Goal: Transaction & Acquisition: Purchase product/service

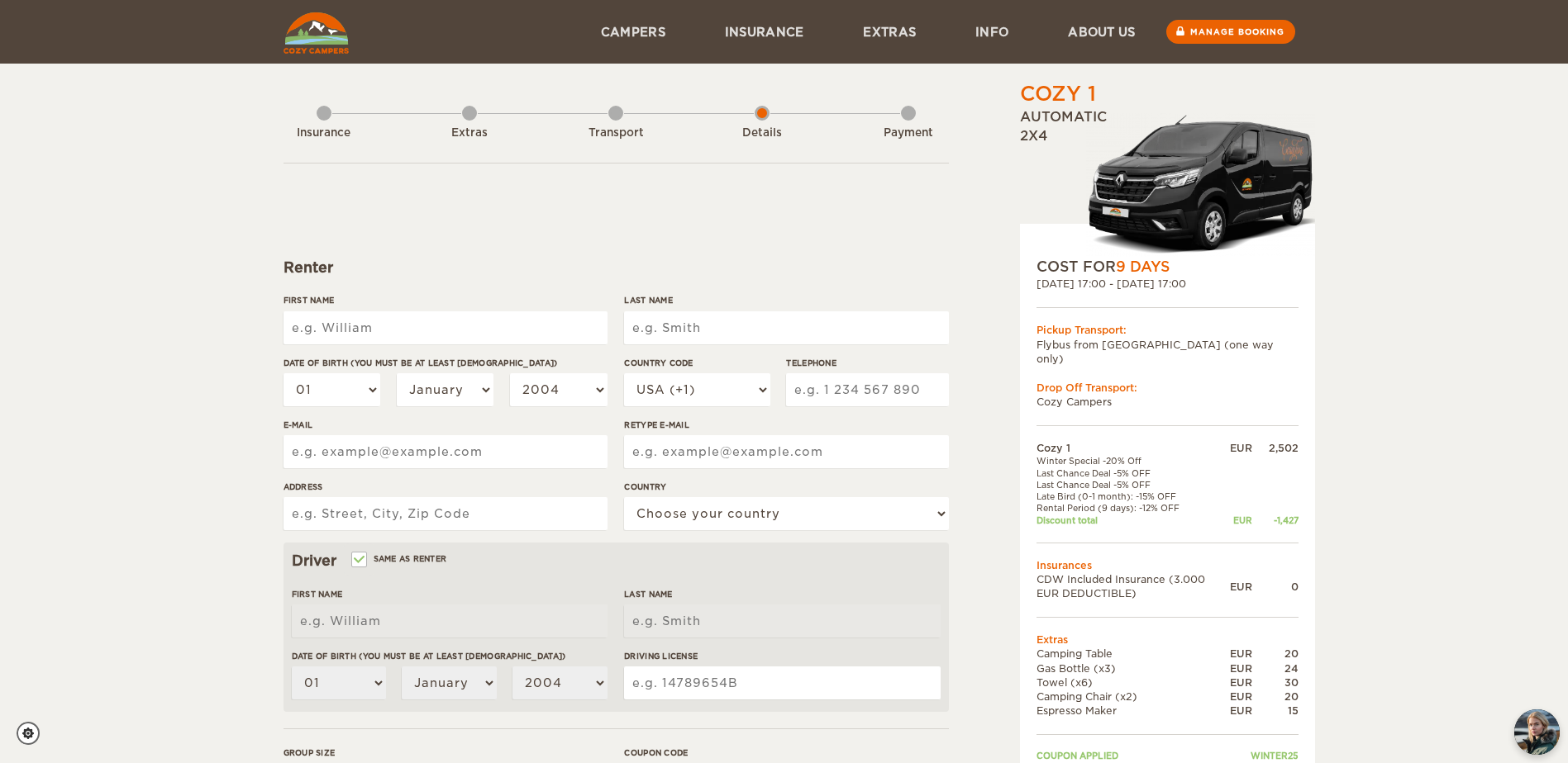
click at [419, 333] on input "First Name" at bounding box center [445, 328] width 324 height 33
click at [358, 557] on input "Same as renter" at bounding box center [358, 561] width 11 height 11
checkbox input "false"
select select
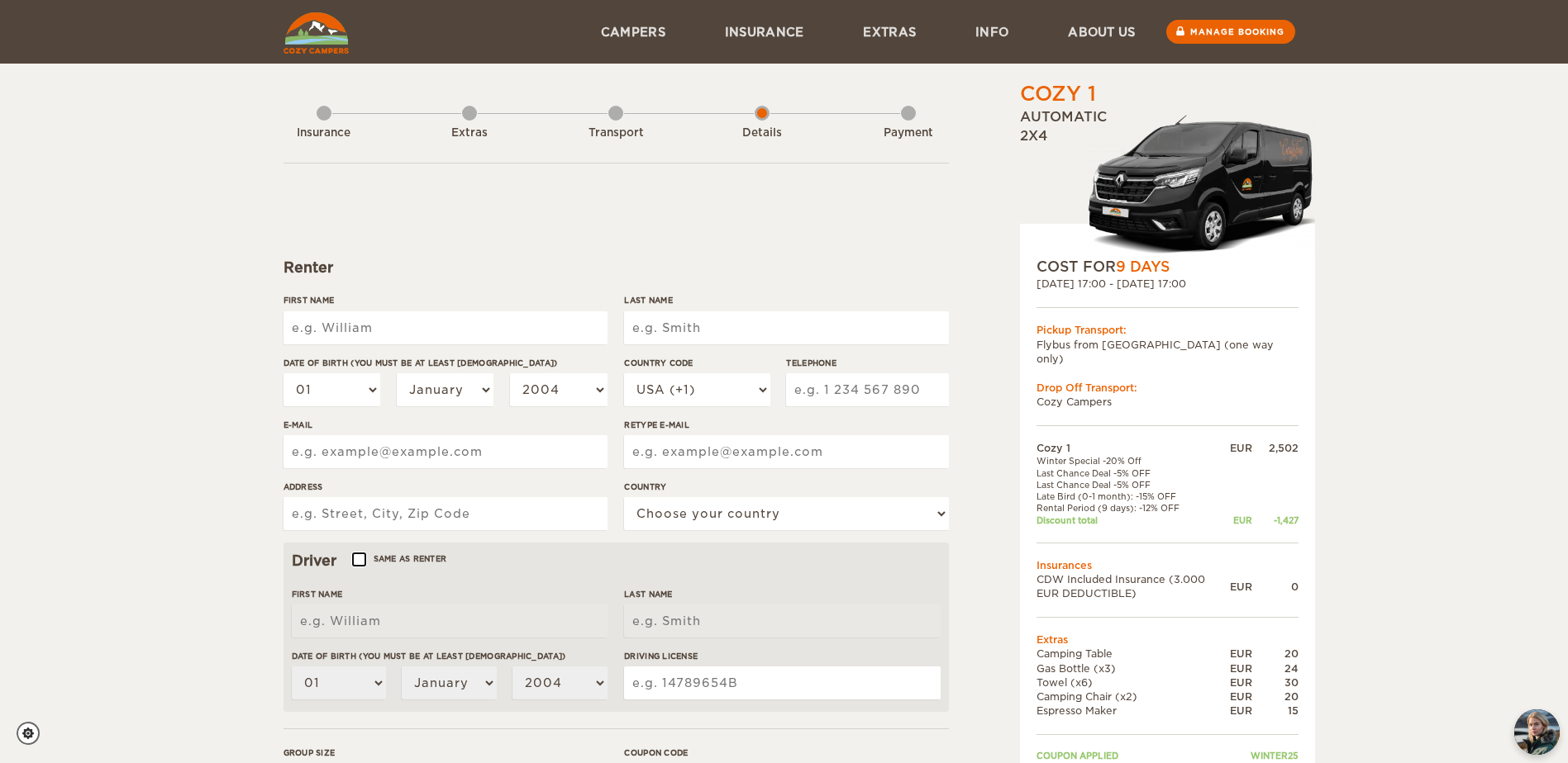
select select
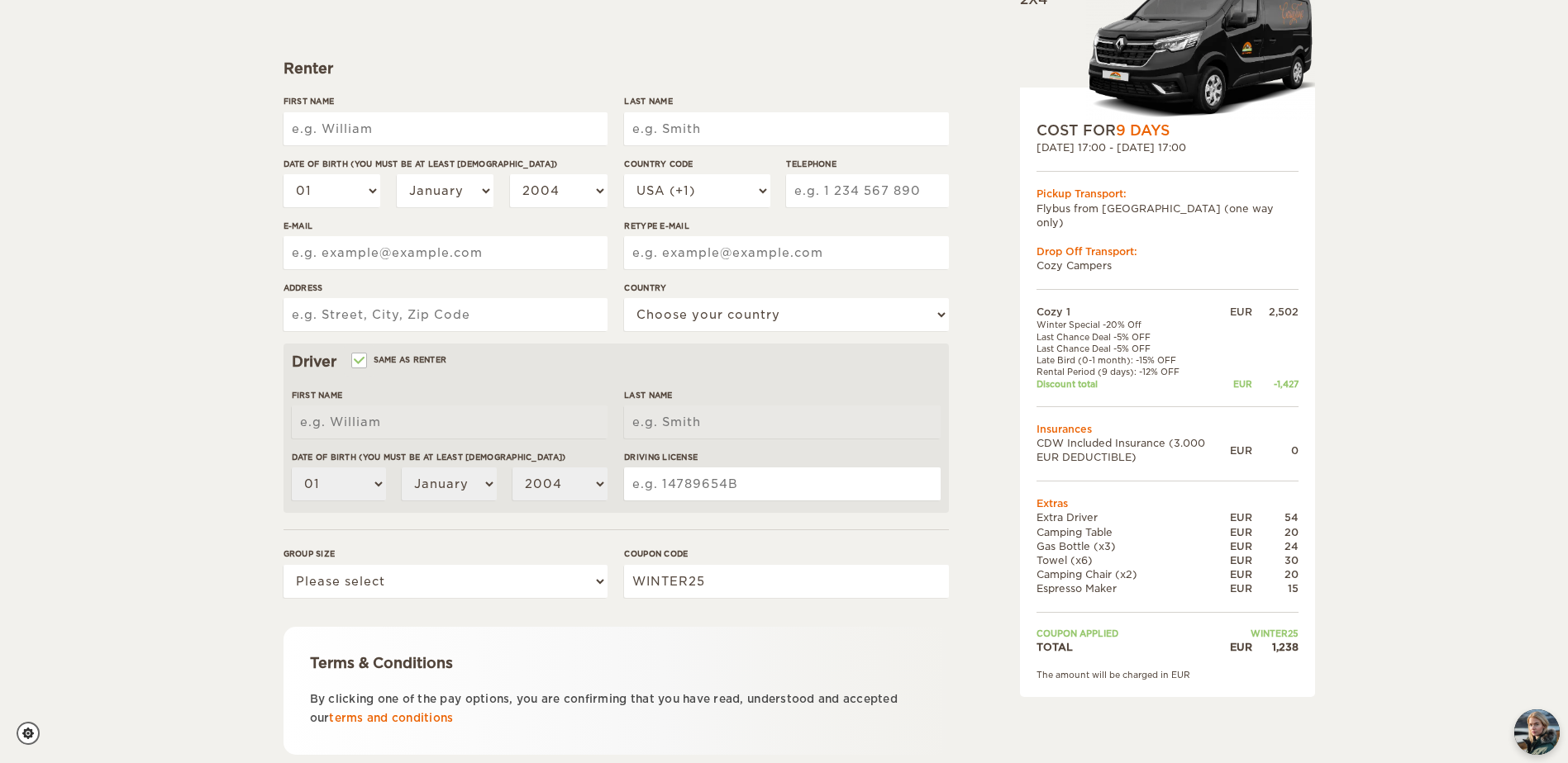
scroll to position [228, 0]
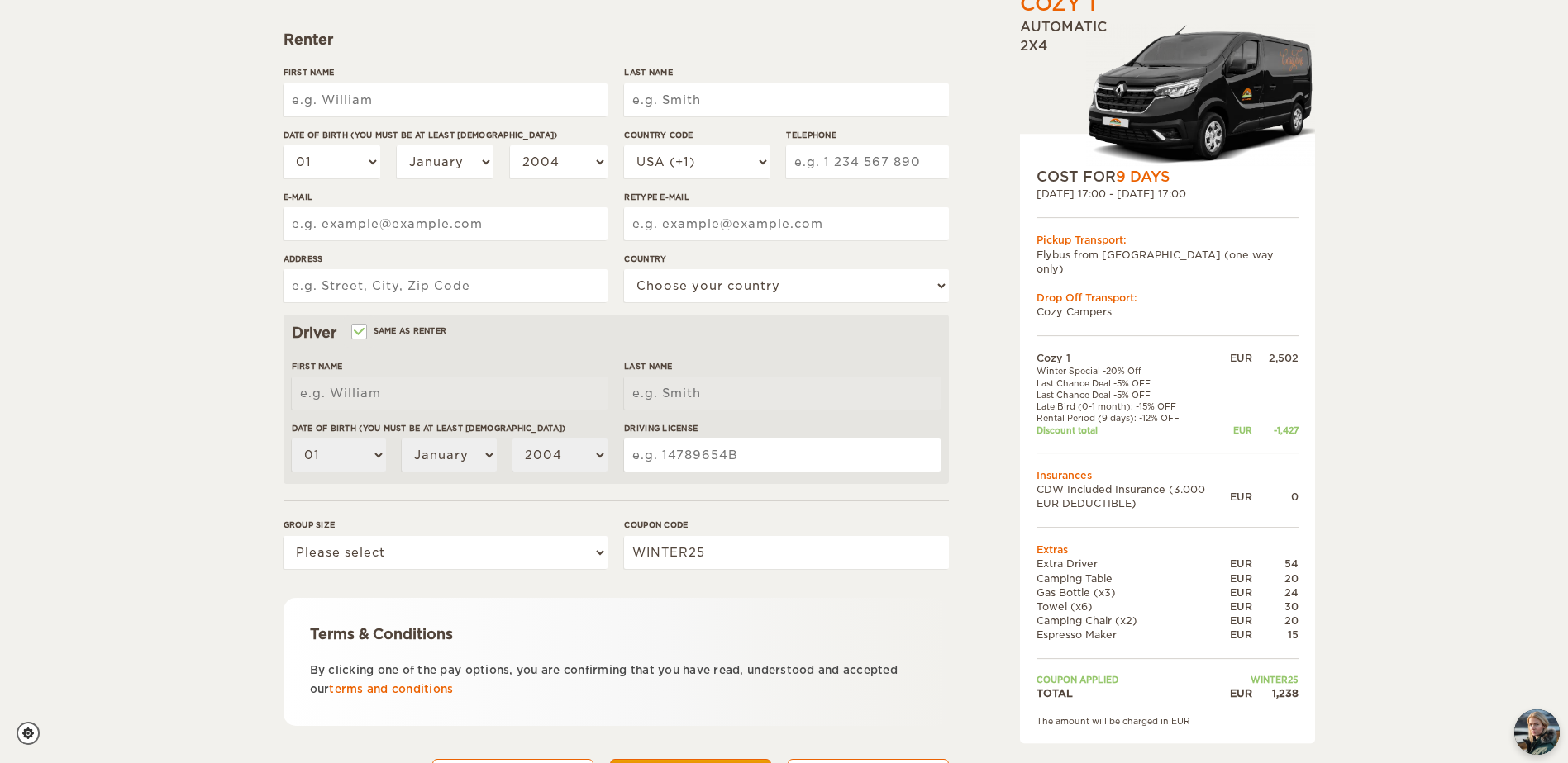
click at [423, 104] on input "First Name" at bounding box center [445, 100] width 324 height 33
type input "Stijn Joachim"
type input "Rommers"
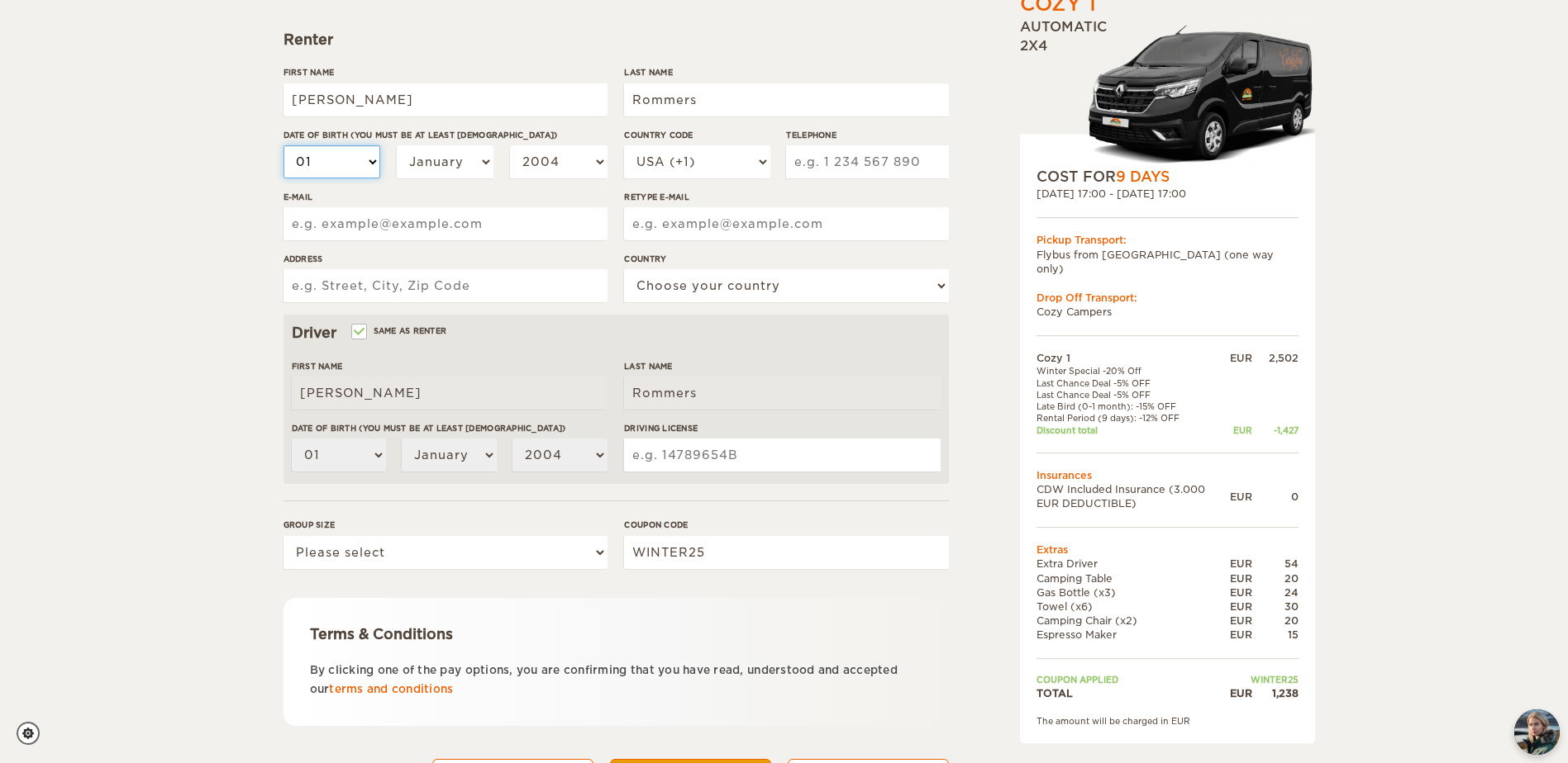
click at [349, 158] on select "01 02 03 04 05 06 07 08 09 10 11 12 13 14 15 16 17 18 19 20 21 22 23 24 25 26 2…" at bounding box center [332, 162] width 98 height 33
select select "06"
click at [283, 145] on select "01 02 03 04 05 06 07 08 09 10 11 12 13 14 15 16 17 18 19 20 21 22 23 24 25 26 2…" at bounding box center [332, 162] width 98 height 33
select select "06"
click at [468, 158] on select "January February March April May June July August September October November De…" at bounding box center [446, 162] width 98 height 33
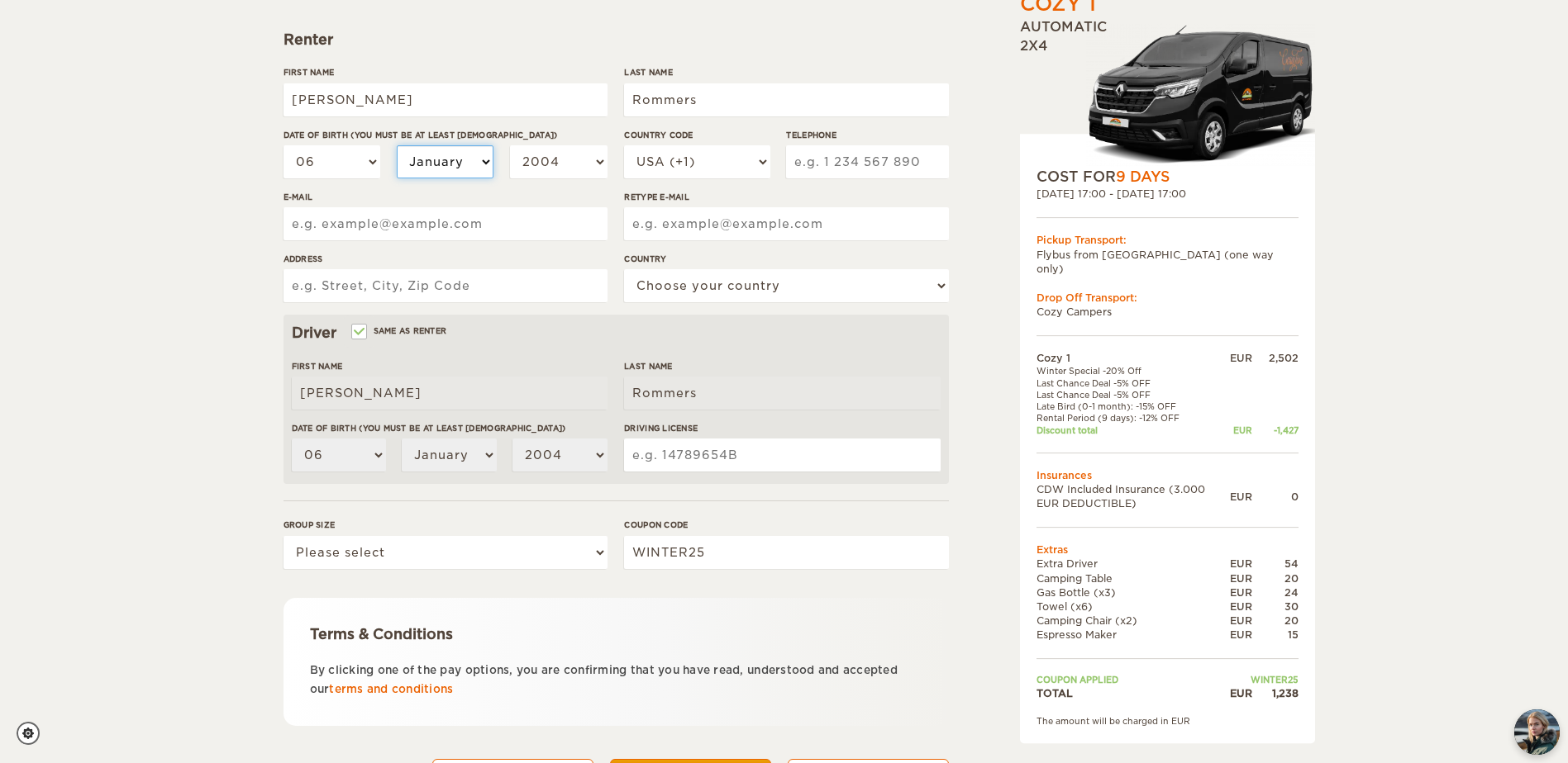
select select "06"
click at [397, 145] on select "January February March April May June July August September October November De…" at bounding box center [446, 162] width 98 height 33
select select "06"
click at [562, 161] on select "2004 2003 2002 2001 2000 1999 1998 1997 1996 1995 1994 1993 1992 1991 1990 1989…" at bounding box center [559, 162] width 98 height 33
select select "1999"
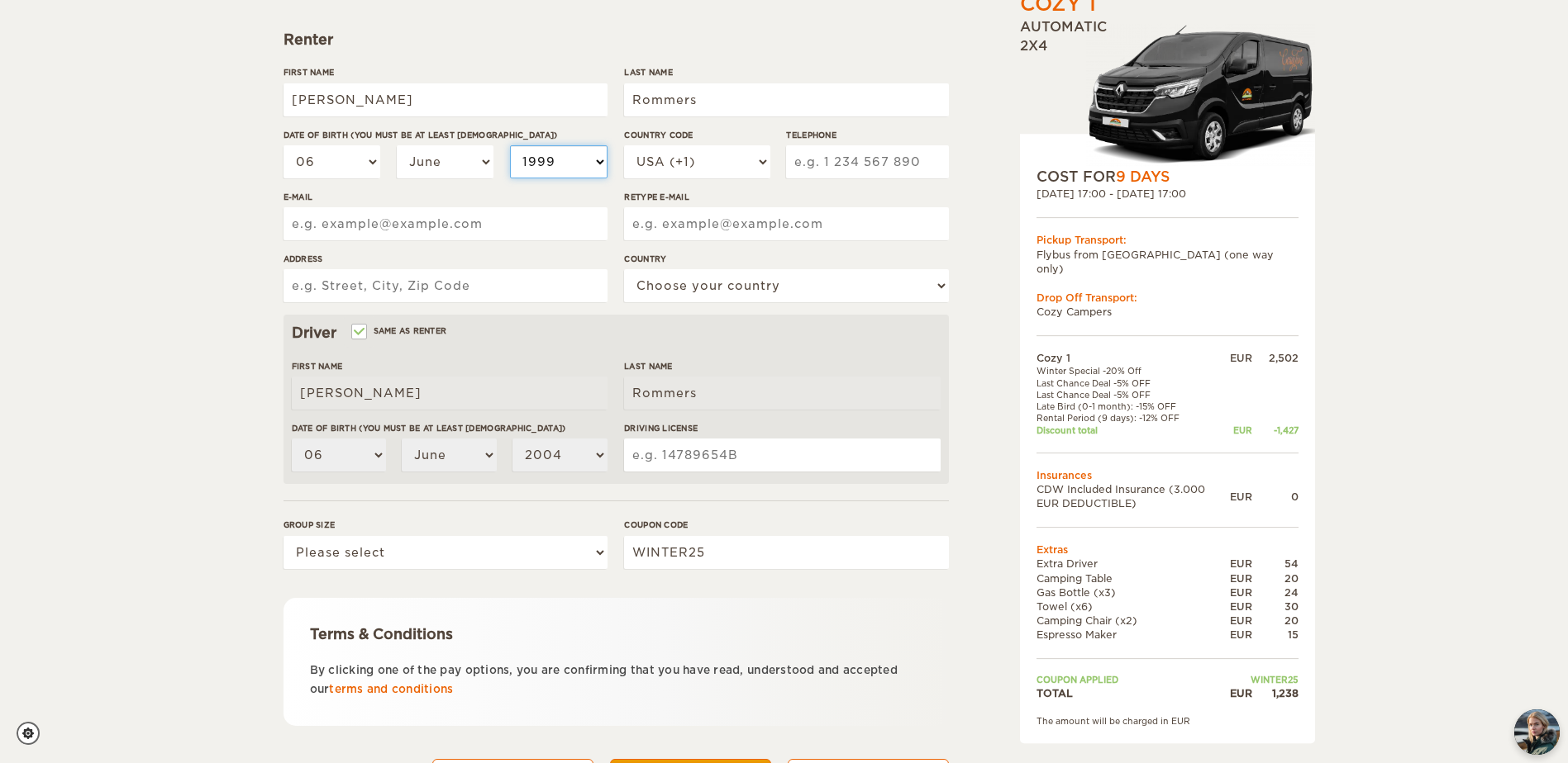
click at [510, 145] on select "2004 2003 2002 2001 2000 1999 1998 1997 1996 1995 1994 1993 1992 1991 1990 1989…" at bounding box center [559, 162] width 98 height 33
select select "1999"
click at [737, 166] on select "USA (+1) UK (+44) Germany (+49) Algeria (+213) Andorra (+376) Angola (+244) Ang…" at bounding box center [697, 162] width 146 height 33
select select "32"
click at [624, 145] on select "USA (+1) [GEOGRAPHIC_DATA] (+44) [GEOGRAPHIC_DATA] (+49) [GEOGRAPHIC_DATA] (+21…" at bounding box center [697, 162] width 146 height 33
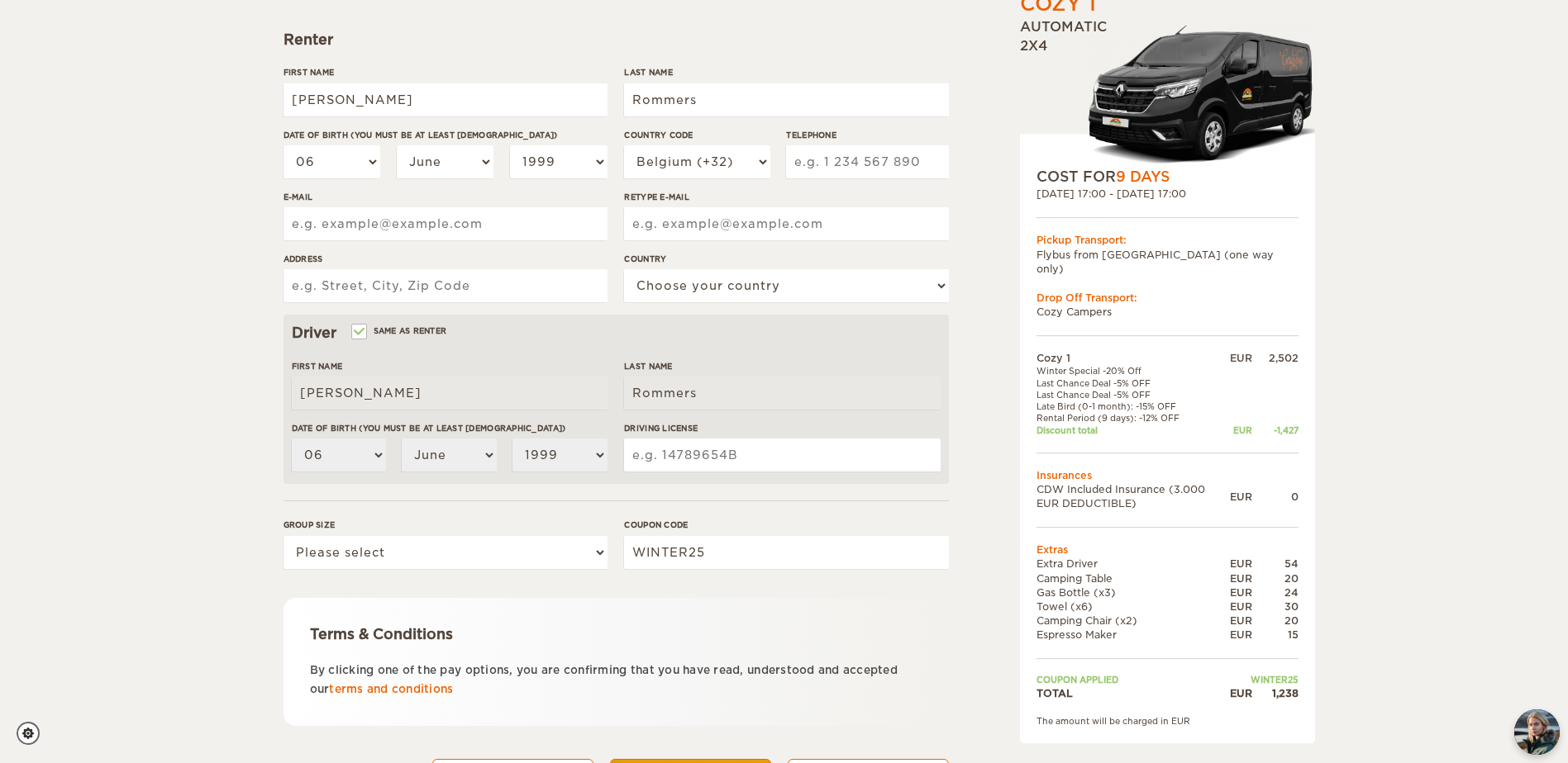
click at [826, 156] on input "Telephone" at bounding box center [866, 162] width 162 height 33
type input "489909068"
click at [421, 216] on input "E-mail" at bounding box center [445, 223] width 324 height 33
type input "stijn.rommers@gmail.com"
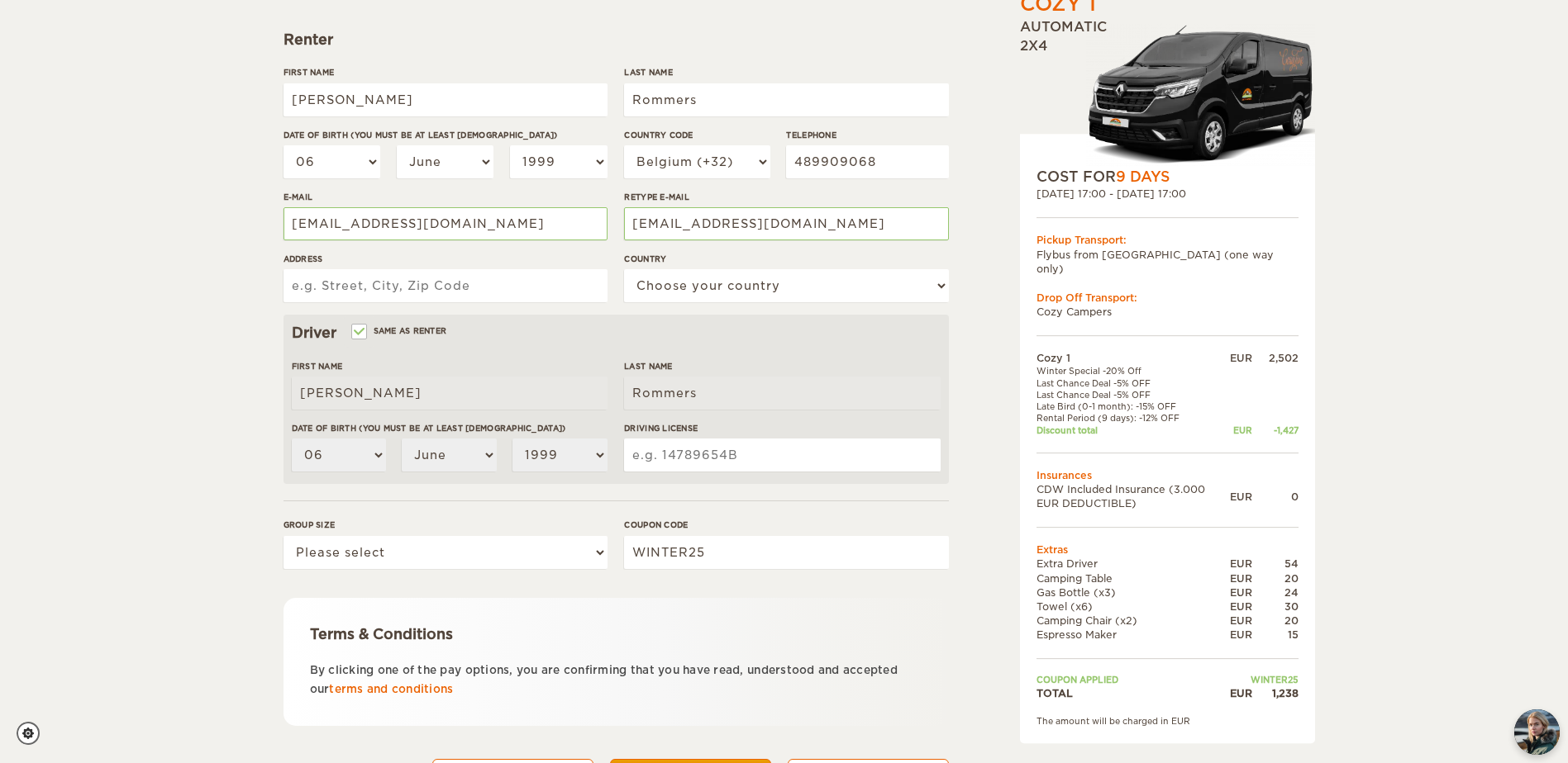
click at [488, 278] on input "Address" at bounding box center [445, 286] width 324 height 33
type input "o"
type input "Ooievaarstraat 24 3920 Lommel"
drag, startPoint x: 842, startPoint y: 274, endPoint x: 830, endPoint y: 275, distance: 12.0
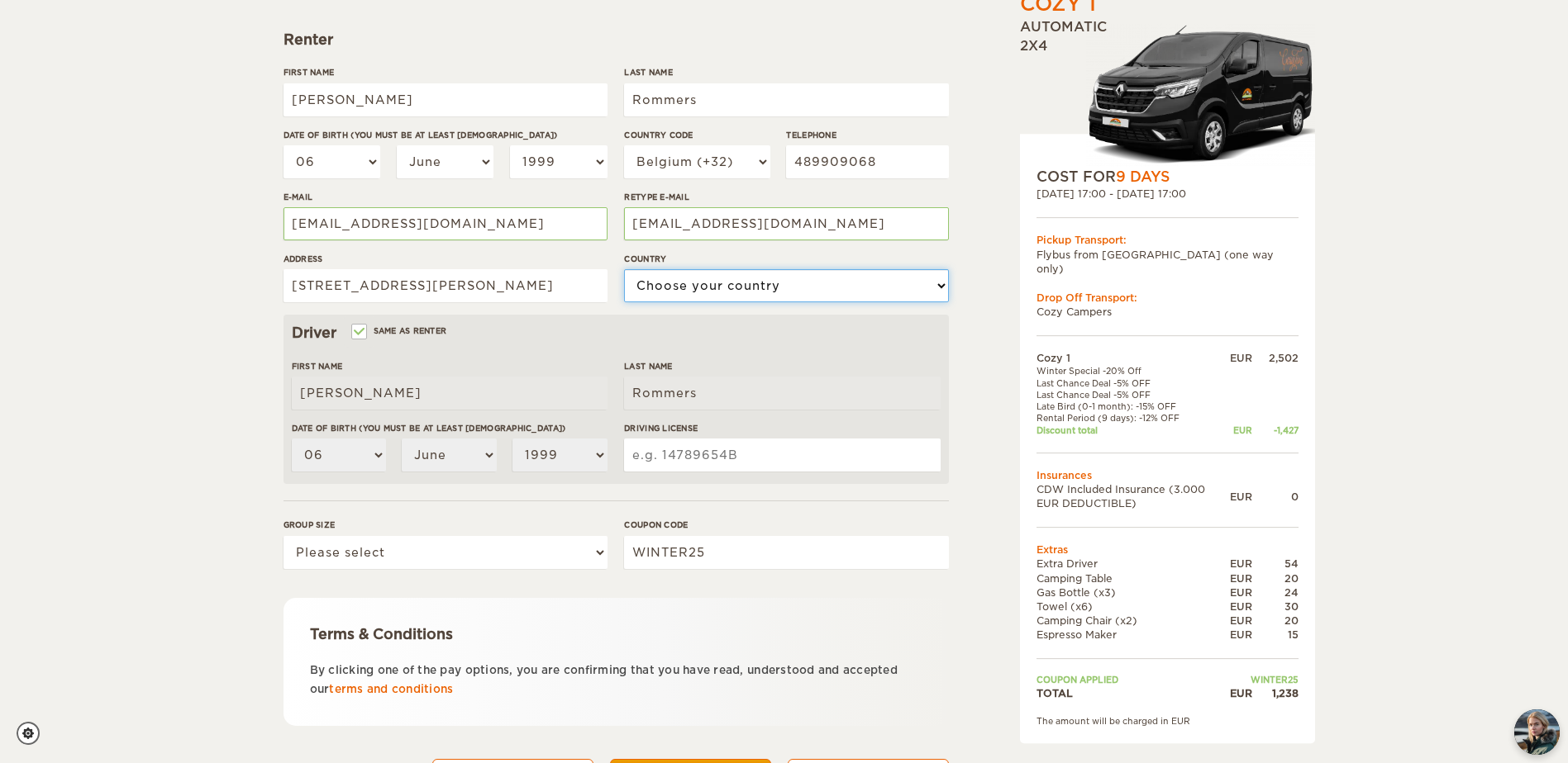
click at [842, 274] on select "Choose your country United States United Kingdom Germany Afghanistan Albania Al…" at bounding box center [786, 286] width 324 height 33
select select "21"
click at [624, 269] on select "Choose your country United States United Kingdom Germany Afghanistan Albania Al…" at bounding box center [786, 286] width 324 height 33
click at [717, 456] on input "Driving License" at bounding box center [781, 455] width 316 height 33
type input "1506760089"
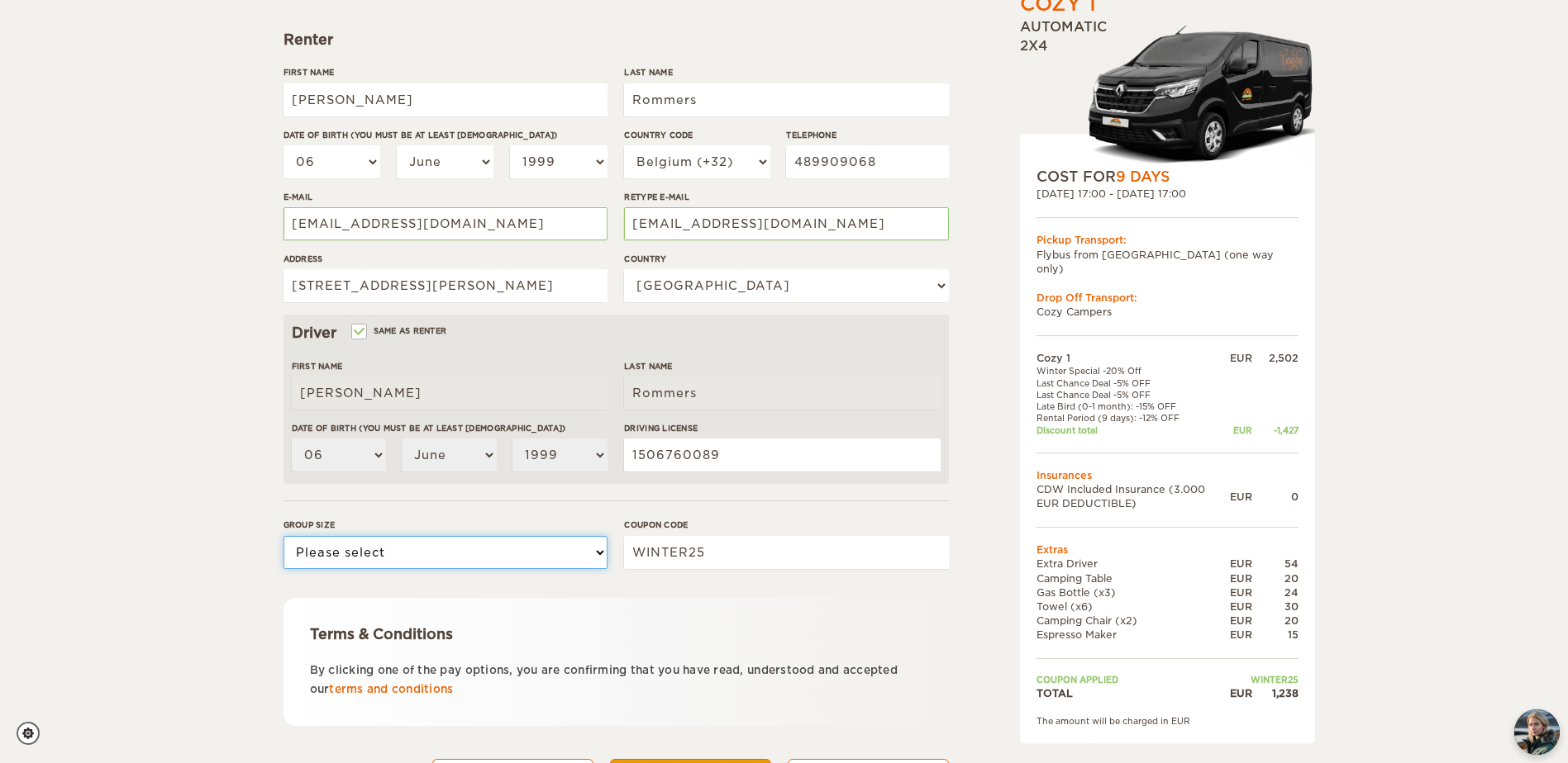
click at [516, 553] on select "Please select 1 2" at bounding box center [445, 553] width 324 height 33
select select "2"
click at [283, 536] on select "Please select 1 2" at bounding box center [445, 553] width 324 height 33
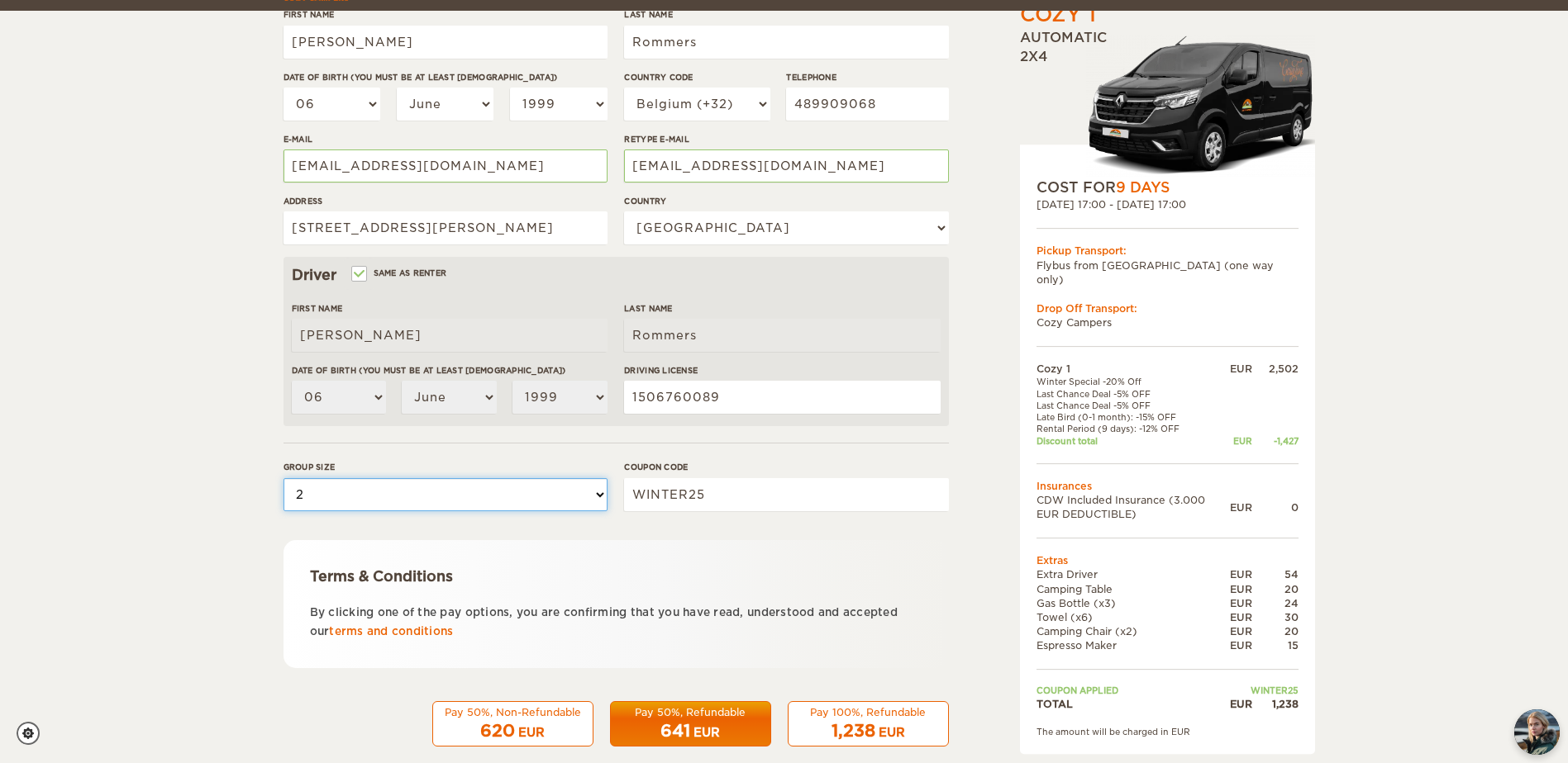
scroll to position [311, 0]
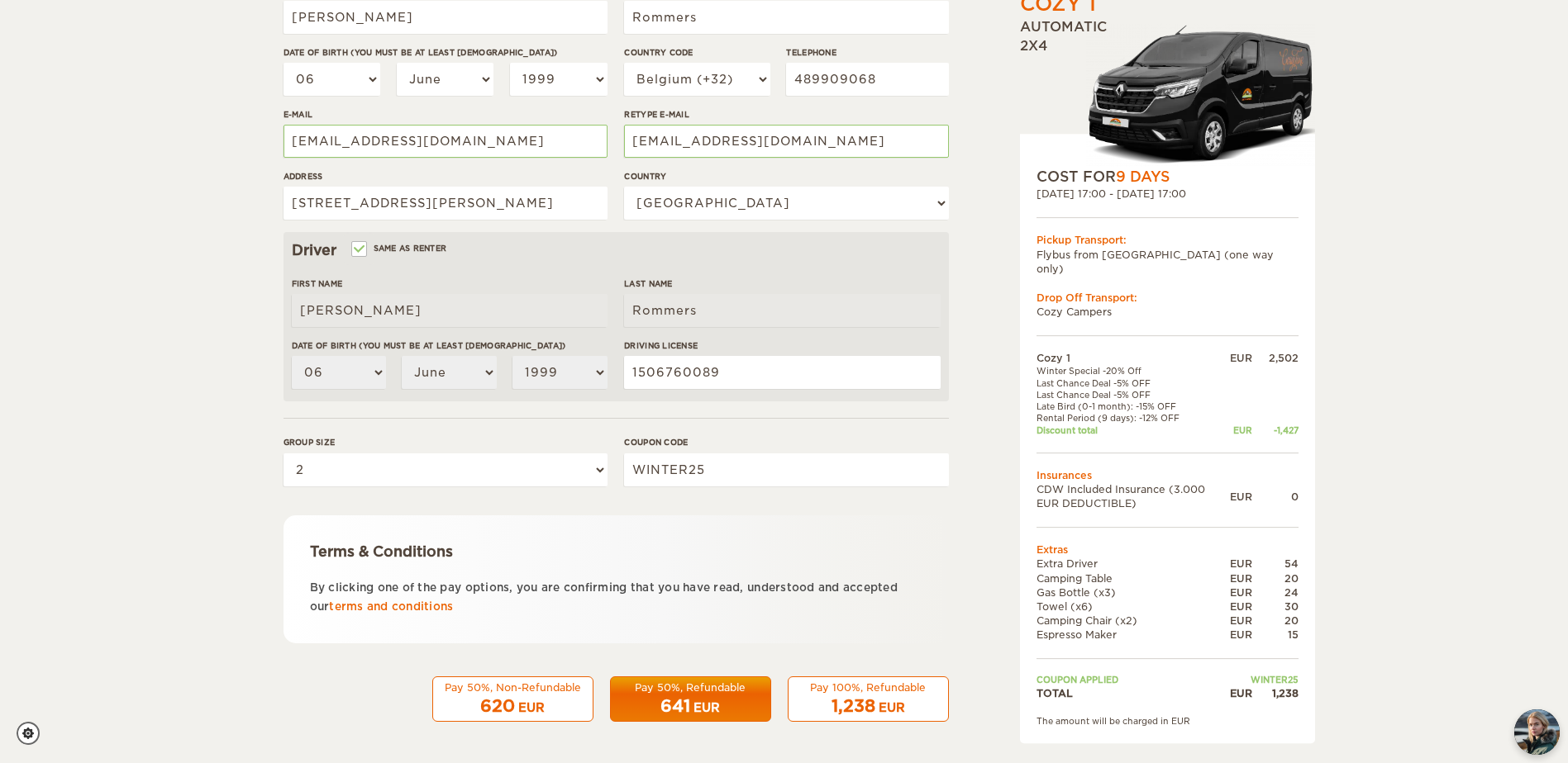
click at [858, 701] on span "1,238" at bounding box center [853, 706] width 44 height 20
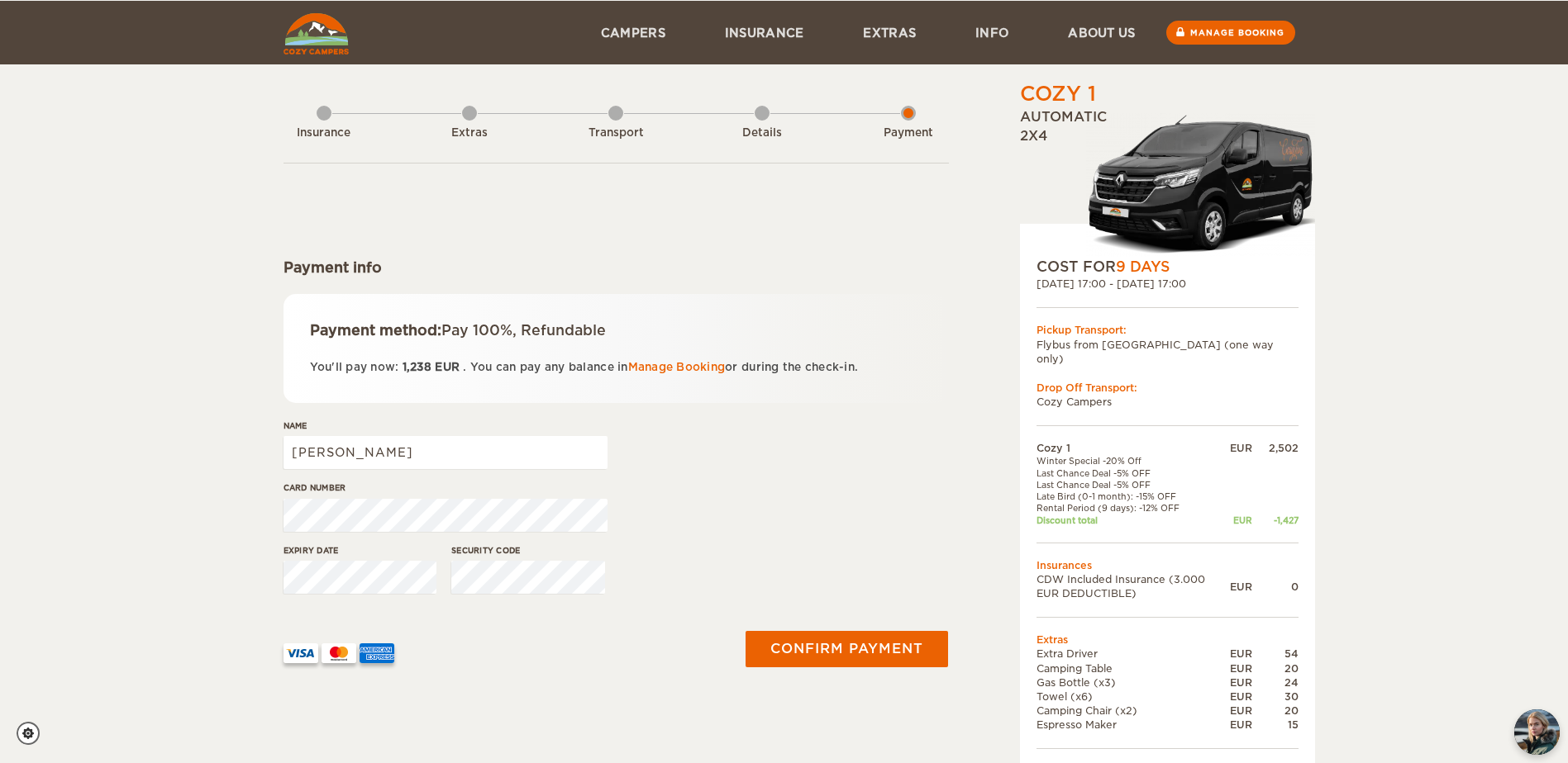
scroll to position [83, 0]
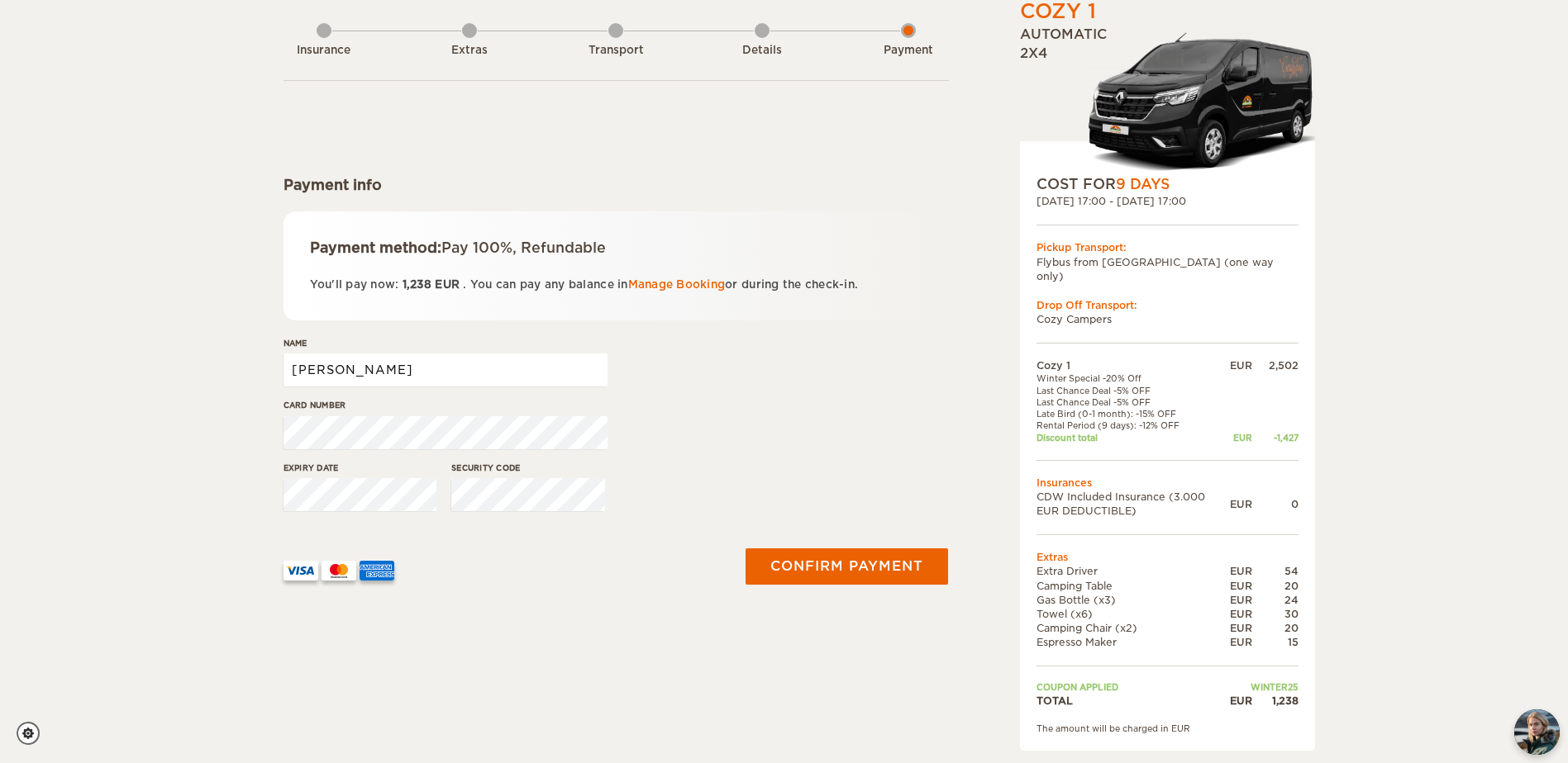
click at [446, 366] on input "Stijn Joachim" at bounding box center [445, 370] width 324 height 33
type input "Stijn Joachim Rommers"
click at [825, 561] on button "Confirm payment" at bounding box center [846, 565] width 208 height 37
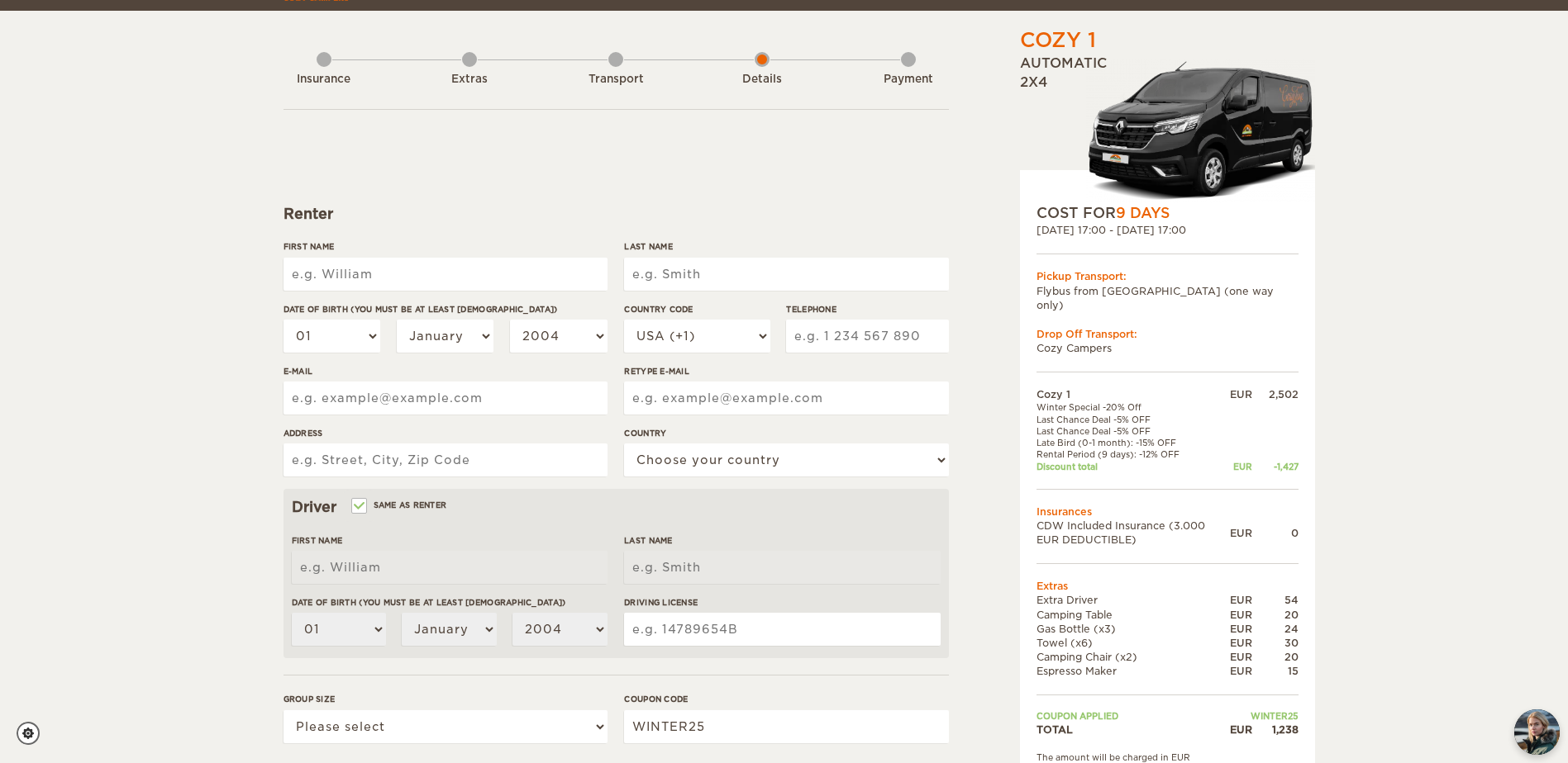
scroll to position [248, 0]
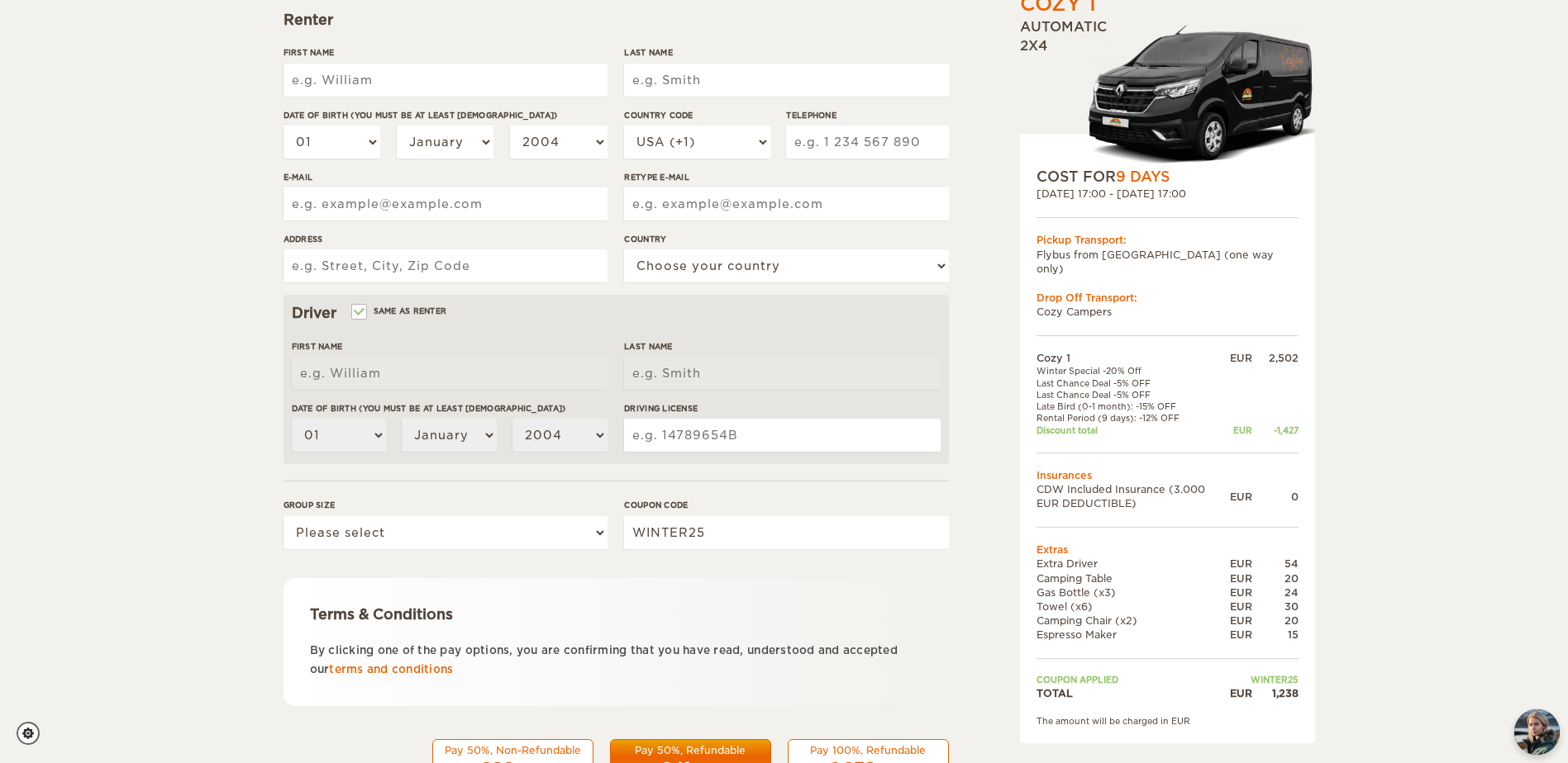
click at [423, 88] on input "First Name" at bounding box center [445, 80] width 324 height 33
type input "Stijn Joachim"
type input "Rommers"
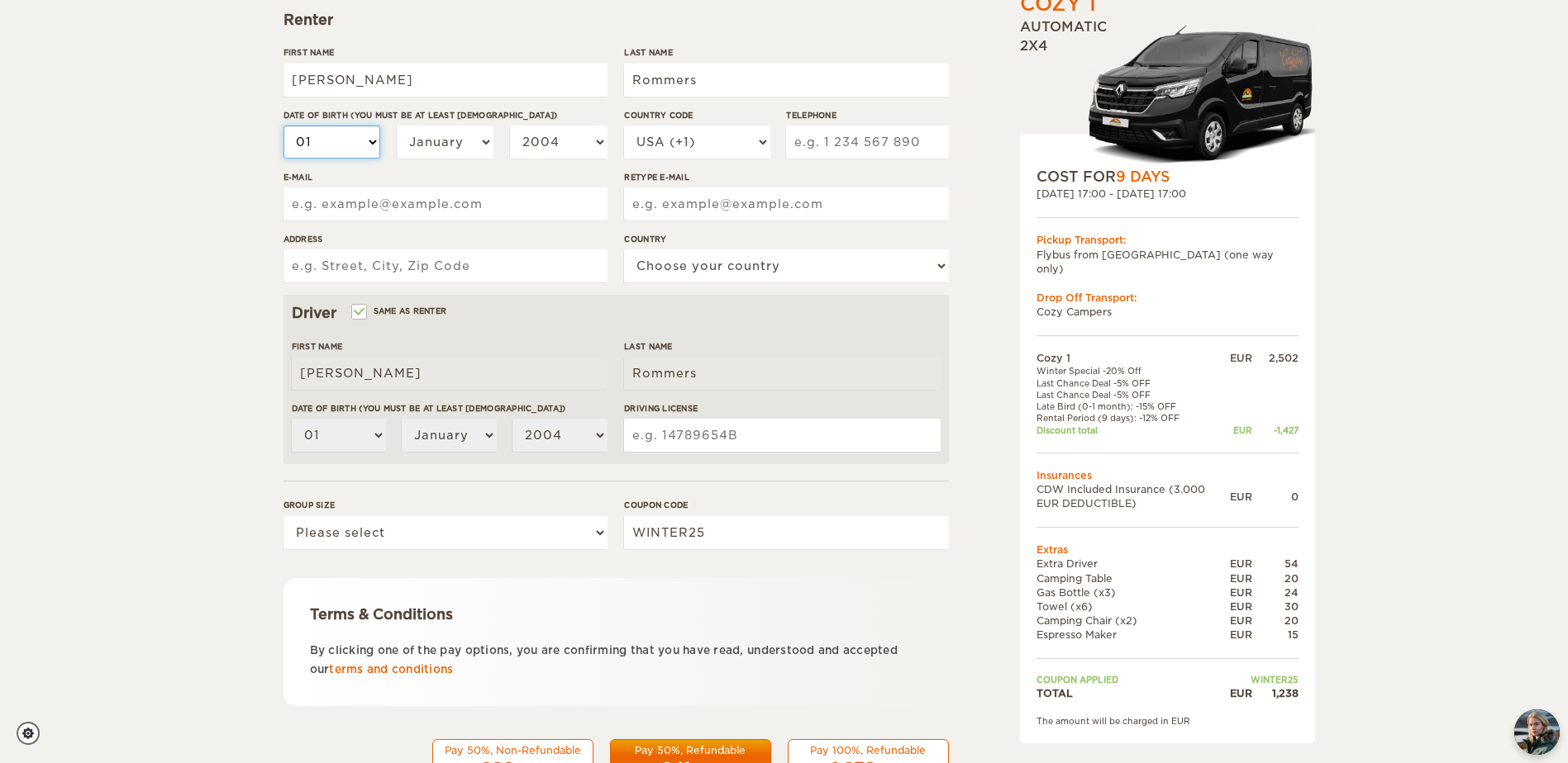
click at [367, 144] on select "01 02 03 04 05 06 07 08 09 10 11 12 13 14 15 16 17 18 19 20 21 22 23 24 25 26 2…" at bounding box center [332, 142] width 98 height 33
select select "06"
click at [283, 126] on select "01 02 03 04 05 06 07 08 09 10 11 12 13 14 15 16 17 18 19 20 21 22 23 24 25 26 2…" at bounding box center [332, 142] width 98 height 33
select select "06"
click at [450, 136] on select "January February March April May June July August September October November De…" at bounding box center [446, 142] width 98 height 33
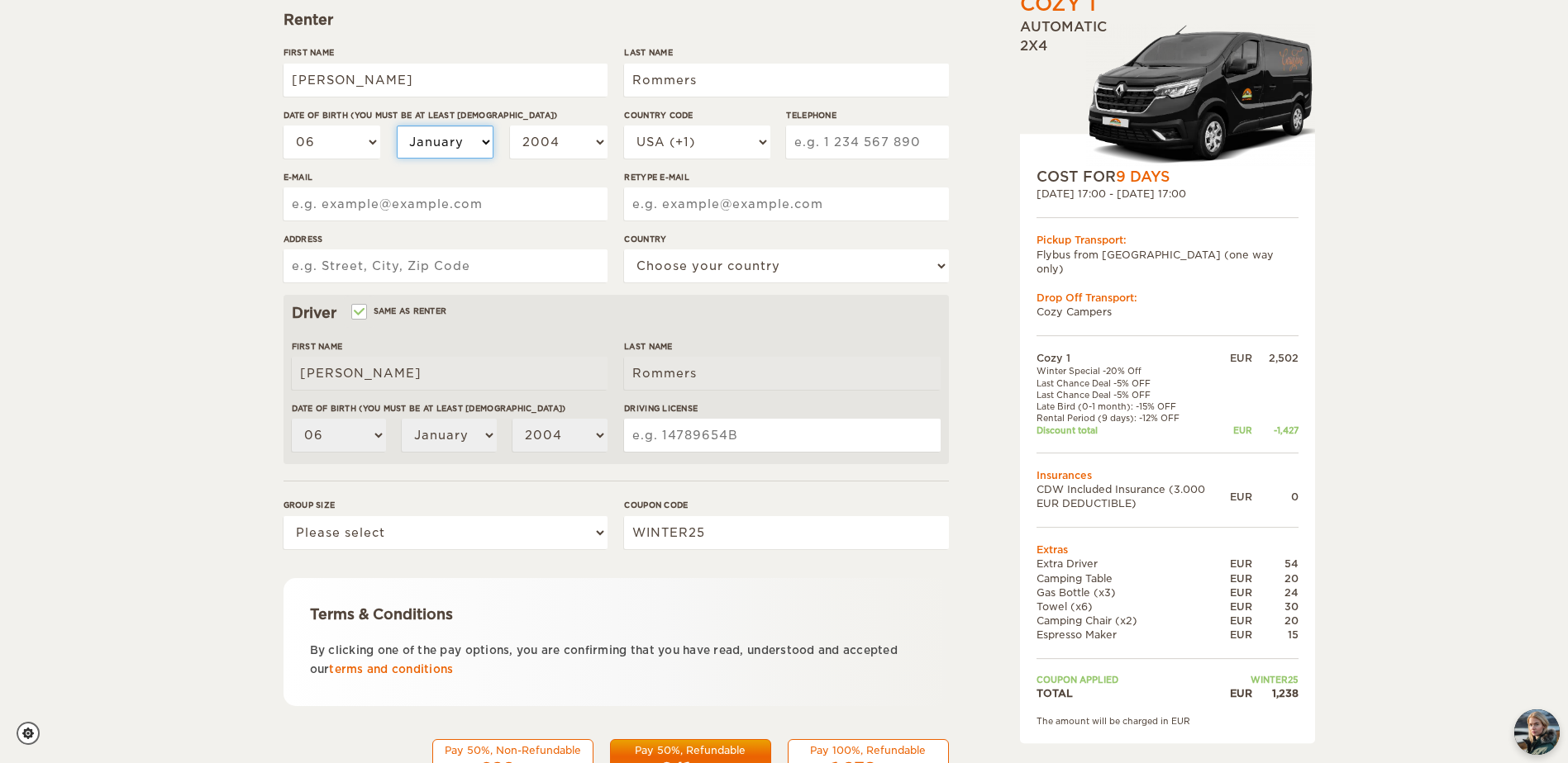
select select "06"
click at [397, 126] on select "January February March April May June July August September October November De…" at bounding box center [446, 142] width 98 height 33
select select "06"
click at [581, 131] on select "2004 2003 2002 2001 2000 1999 1998 1997 1996 1995 1994 1993 1992 1991 1990 1989…" at bounding box center [559, 142] width 98 height 33
select select "1999"
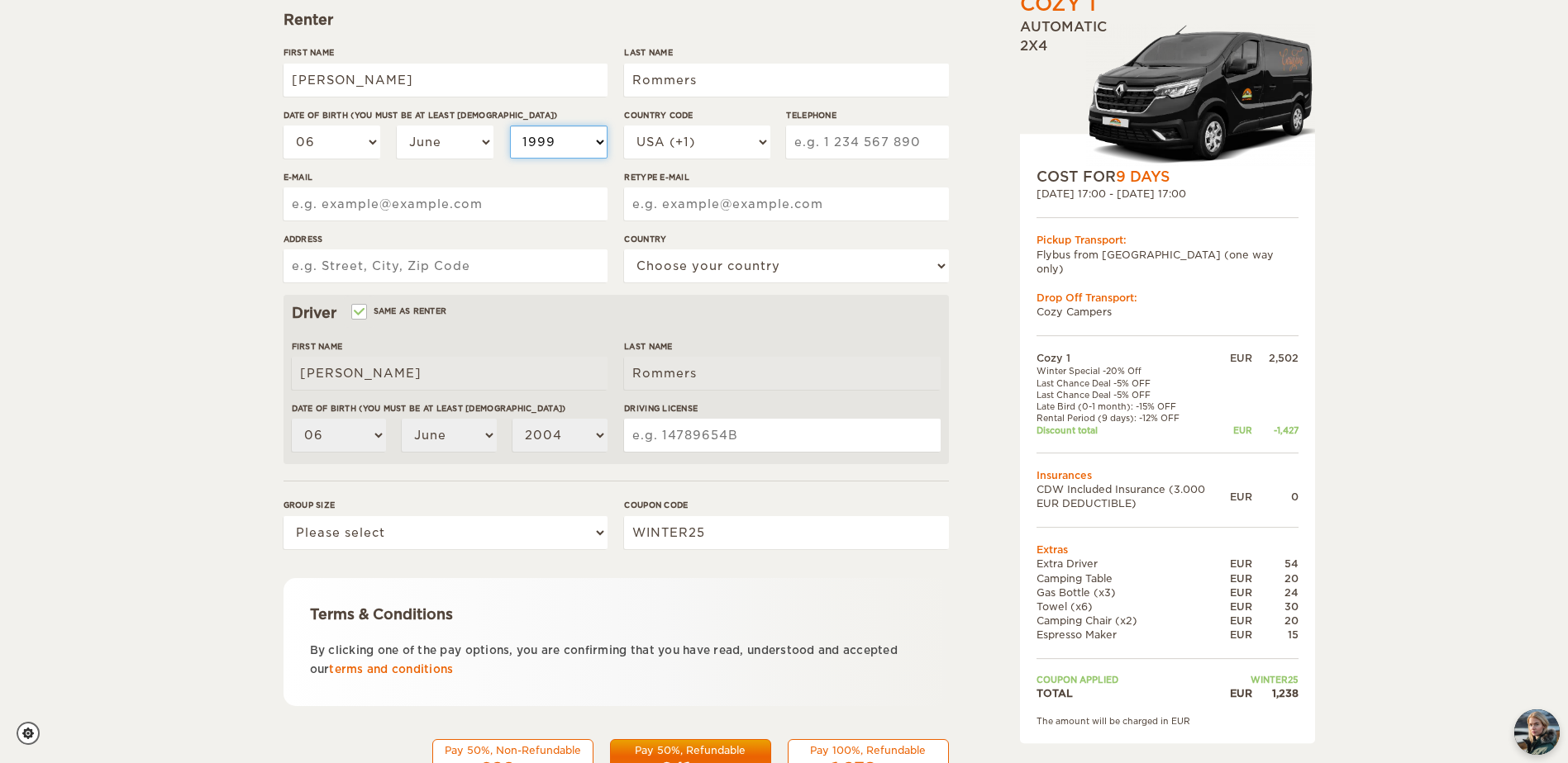
click at [510, 126] on select "2004 2003 2002 2001 2000 1999 1998 1997 1996 1995 1994 1993 1992 1991 1990 1989…" at bounding box center [559, 142] width 98 height 33
select select "1999"
click at [689, 136] on select "USA (+1) UK (+44) Germany (+49) Algeria (+213) Andorra (+376) Angola (+244) Ang…" at bounding box center [697, 142] width 146 height 33
select select "32"
click at [624, 126] on select "USA (+1) UK (+44) Germany (+49) Algeria (+213) Andorra (+376) Angola (+244) Ang…" at bounding box center [697, 142] width 146 height 33
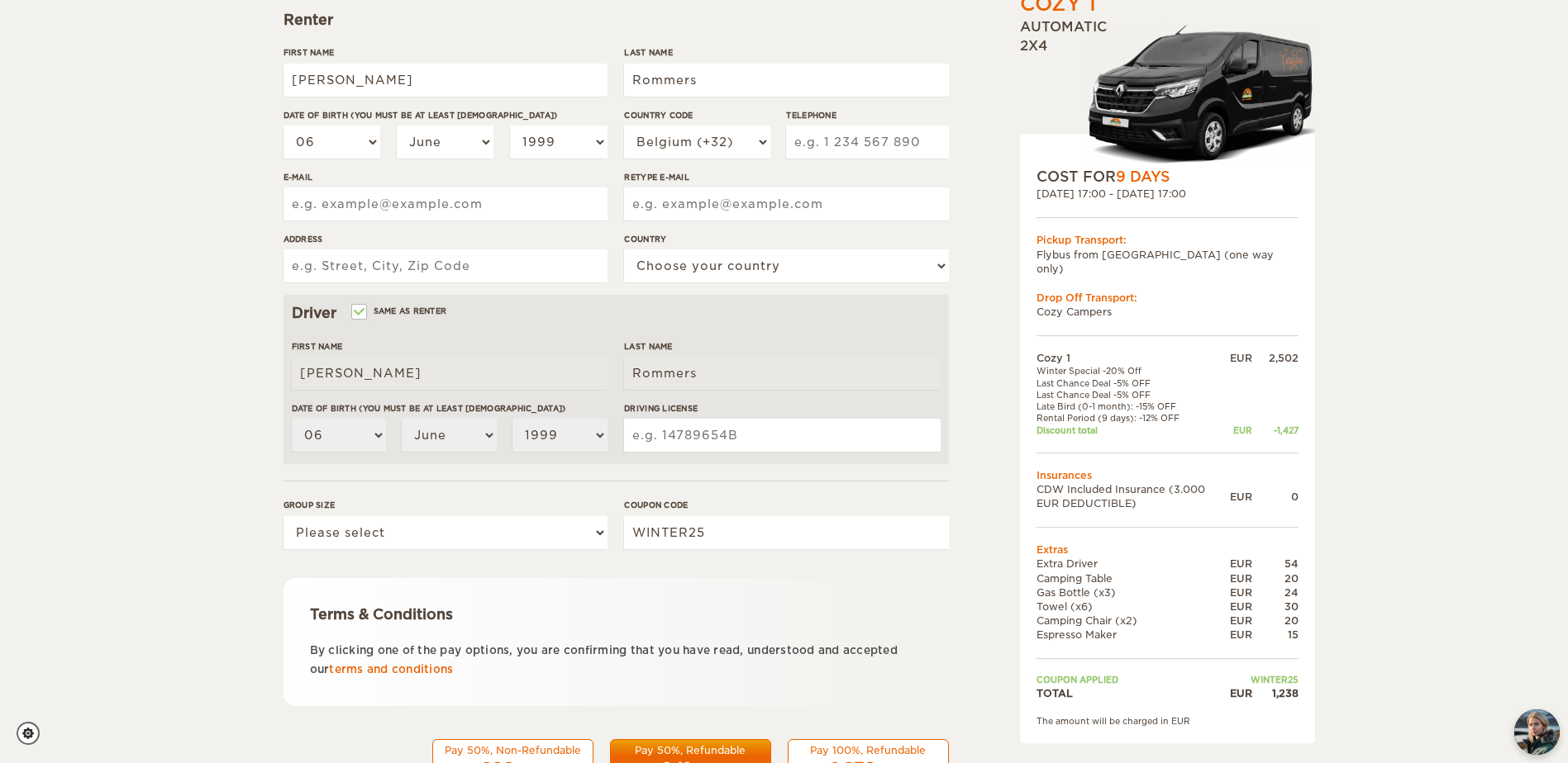
click at [834, 130] on input "Telephone" at bounding box center [866, 142] width 162 height 33
type input "489909068"
click at [431, 210] on input "E-mail" at bounding box center [445, 204] width 324 height 33
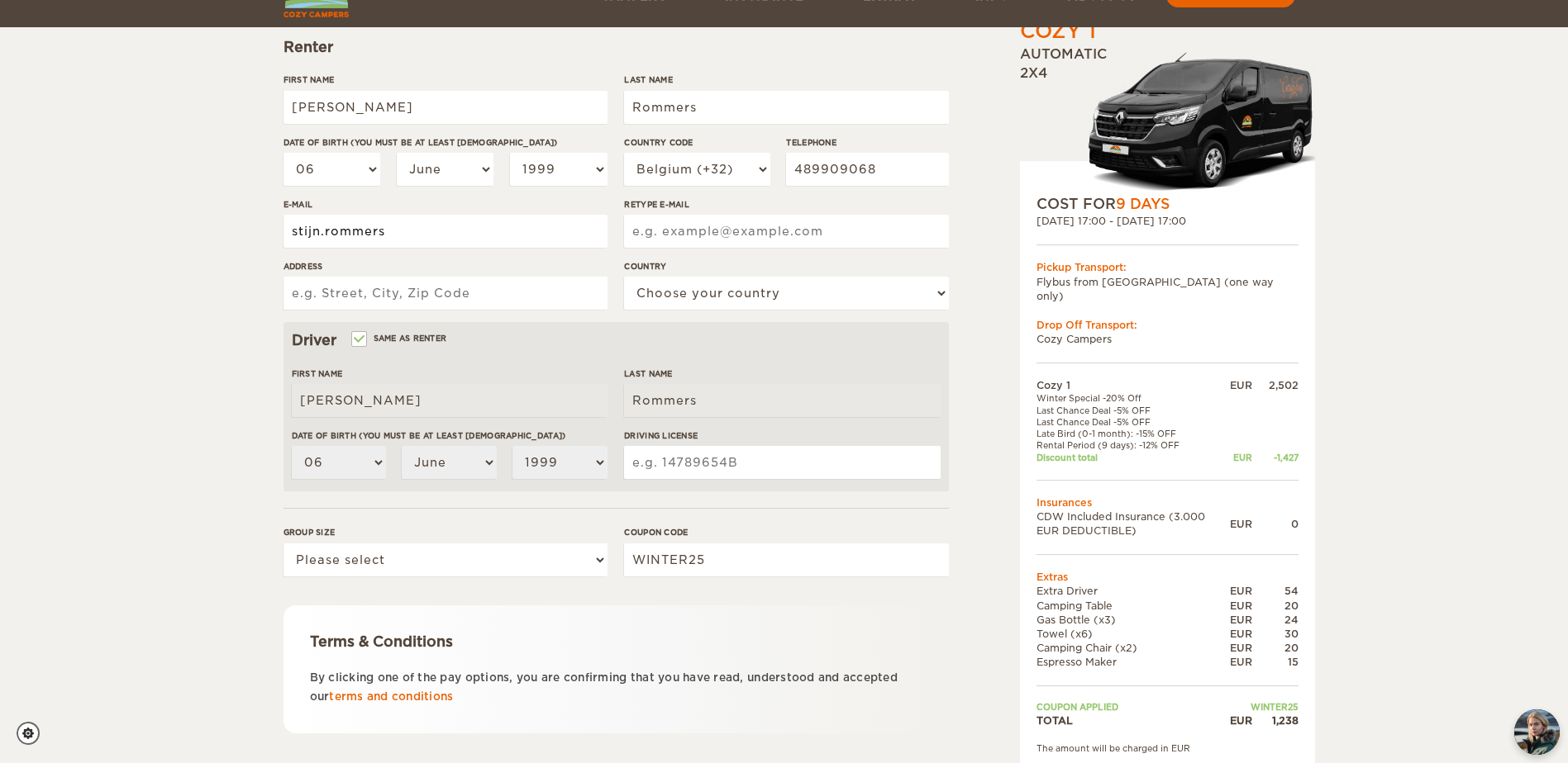
click at [502, 243] on div "First Name Stijn Joachim Last Name Rommers Date of birth (You must be at least …" at bounding box center [615, 198] width 665 height 249
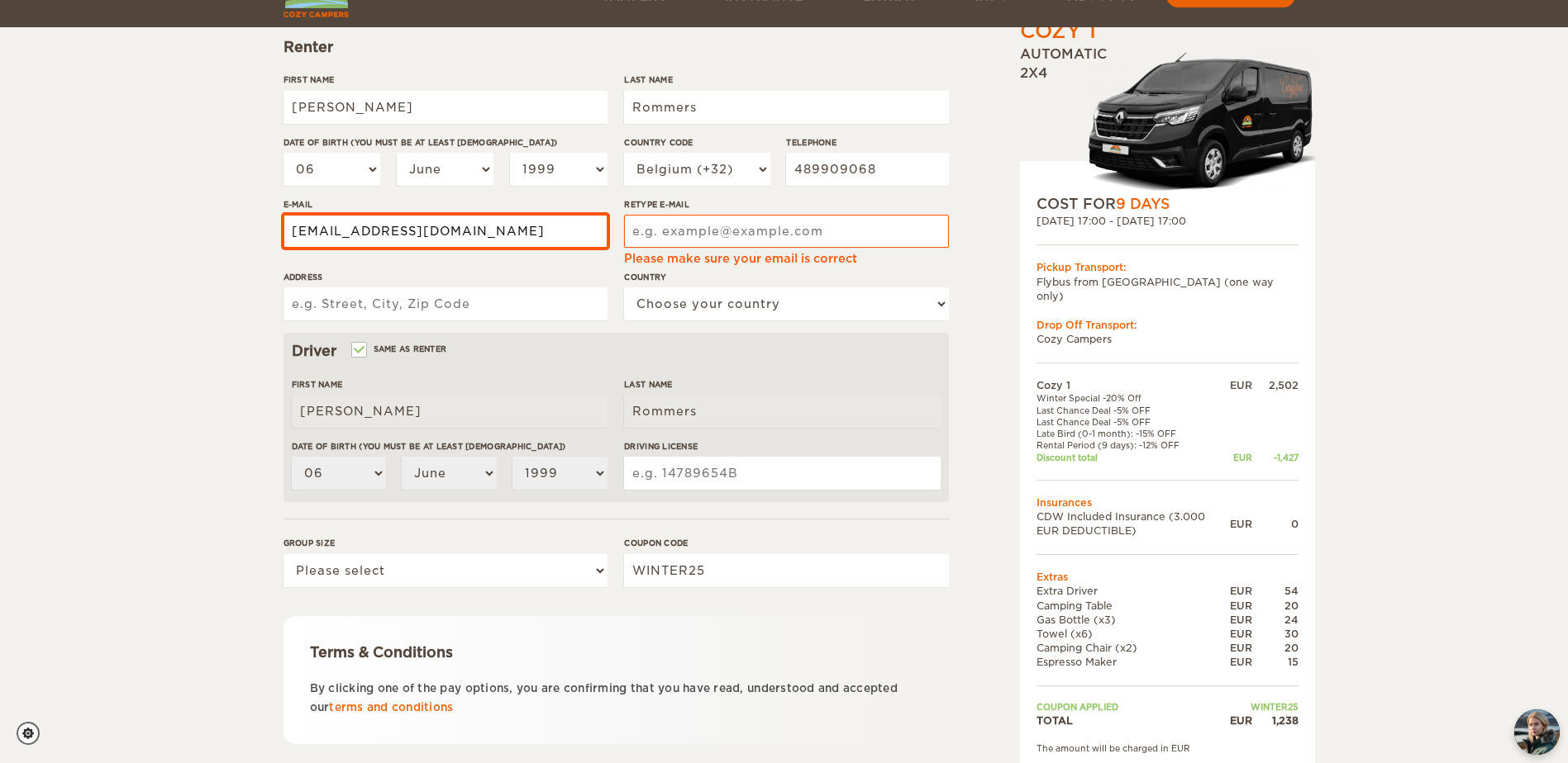
type input "stijn.rommers@gmail.com"
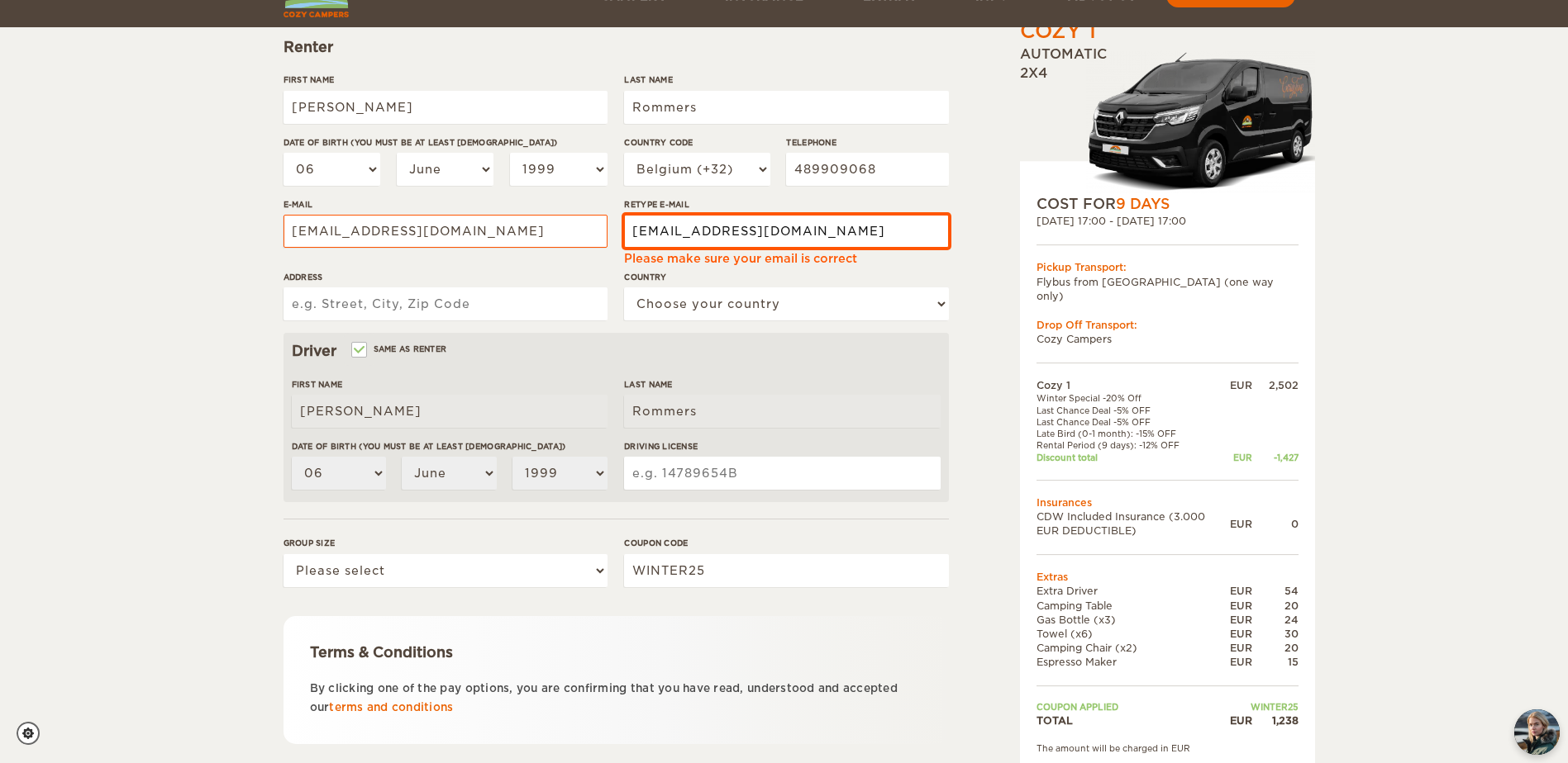
type input "stijn.rommers@gmail.com"
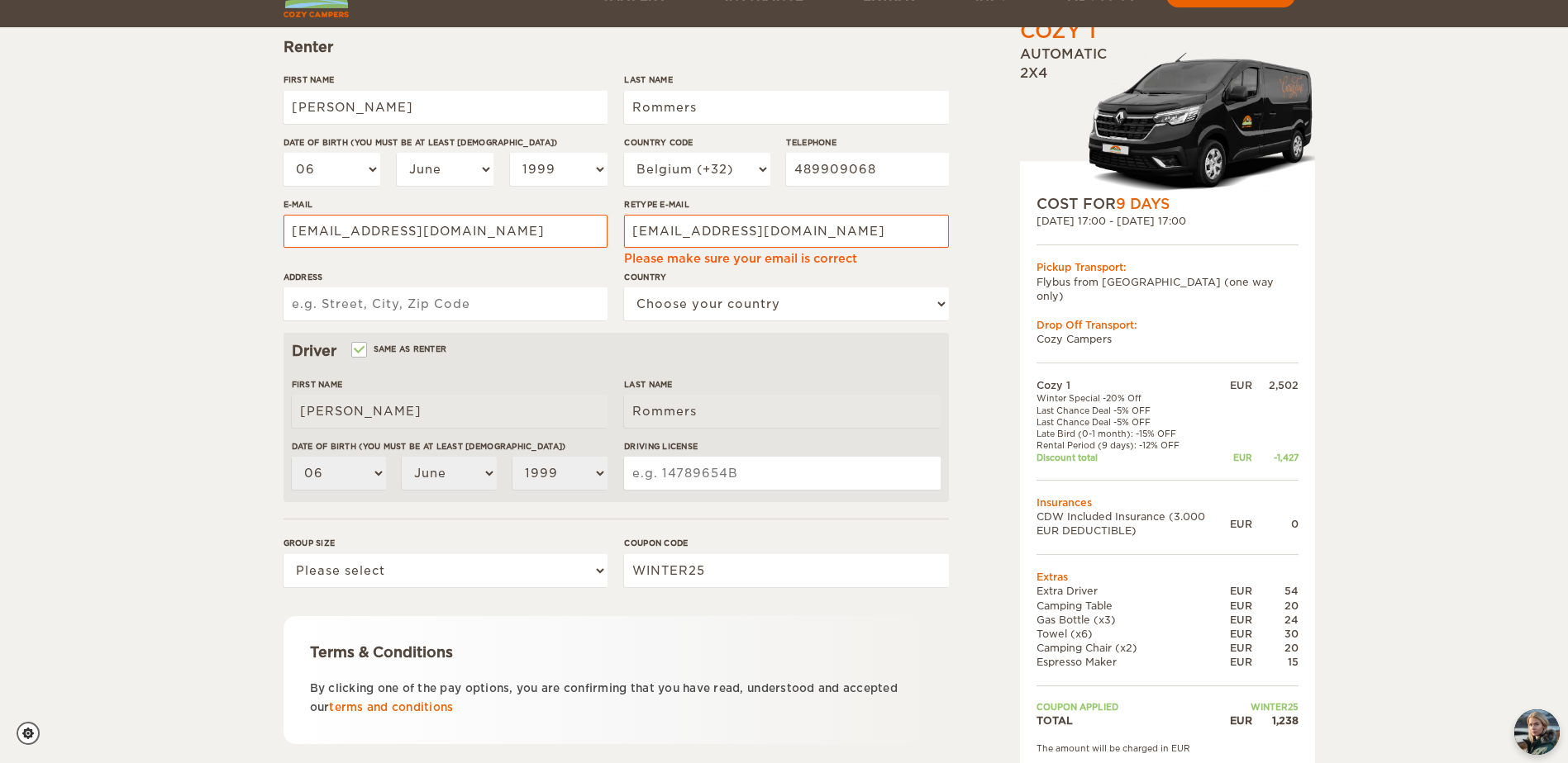
click at [386, 303] on input "Address" at bounding box center [445, 304] width 324 height 33
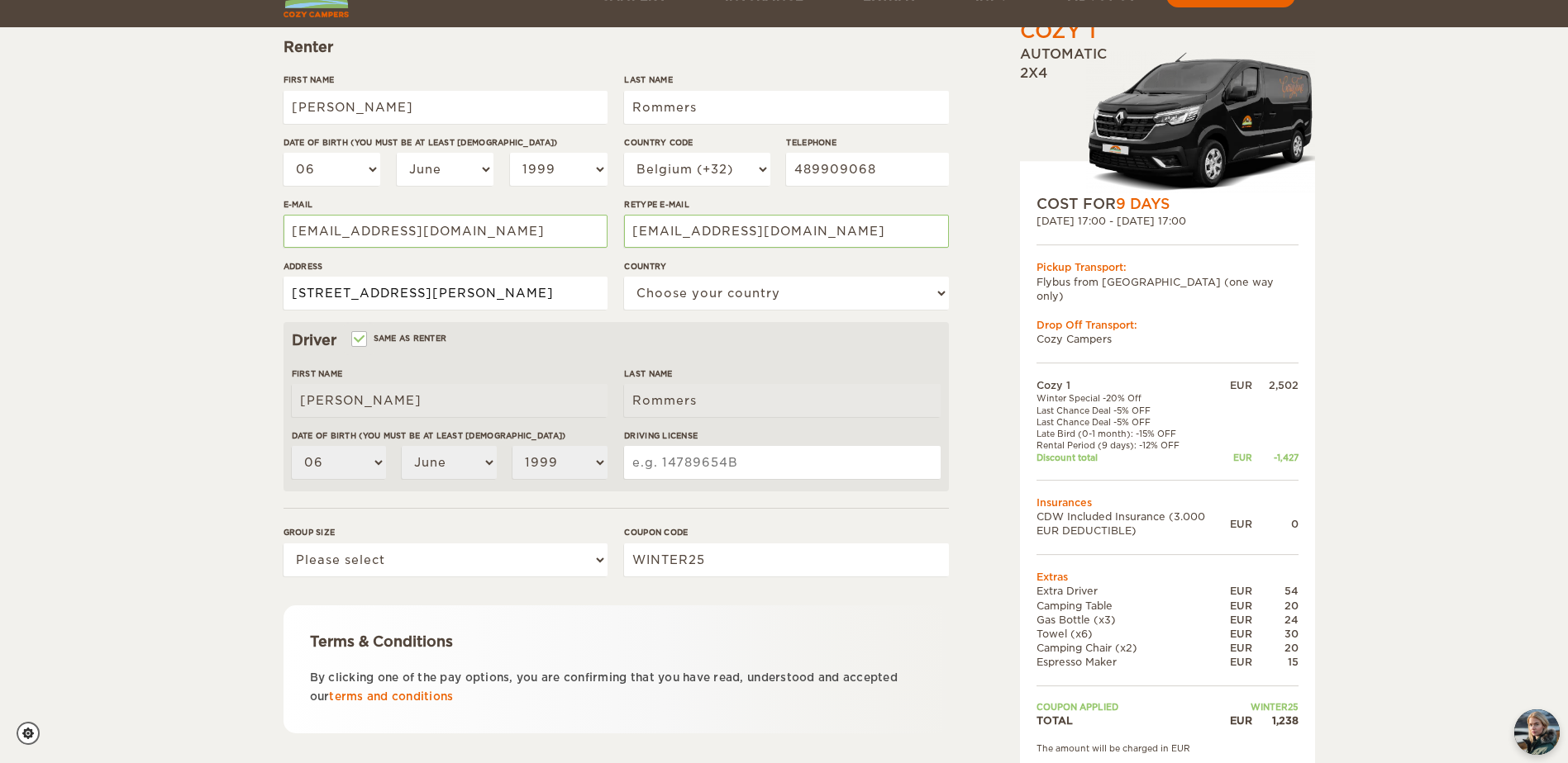
type input "Ooievaarstraat 24 3920 Lommel"
click at [824, 287] on select "Choose your country United States United Kingdom Germany Afghanistan Albania Al…" at bounding box center [786, 293] width 324 height 33
select select "21"
click at [624, 277] on select "Choose your country United States United Kingdom Germany Afghanistan Albania Al…" at bounding box center [786, 293] width 324 height 33
click at [761, 463] on input "Driving License" at bounding box center [781, 463] width 316 height 33
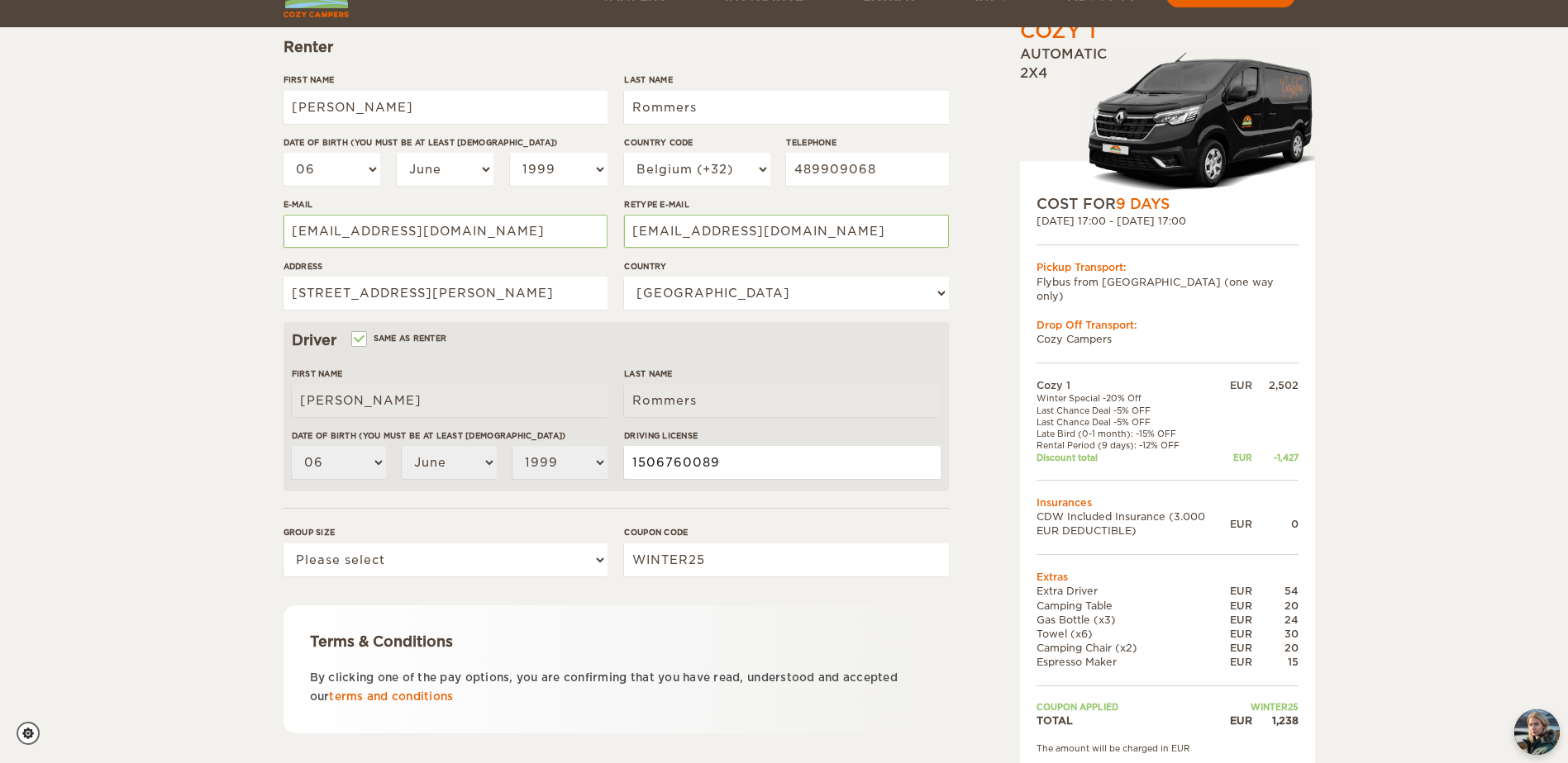
type input "1506760089"
click at [416, 569] on select "Please select 1 2" at bounding box center [445, 559] width 324 height 33
select select "2"
click at [283, 543] on select "Please select 1 2" at bounding box center [445, 559] width 324 height 33
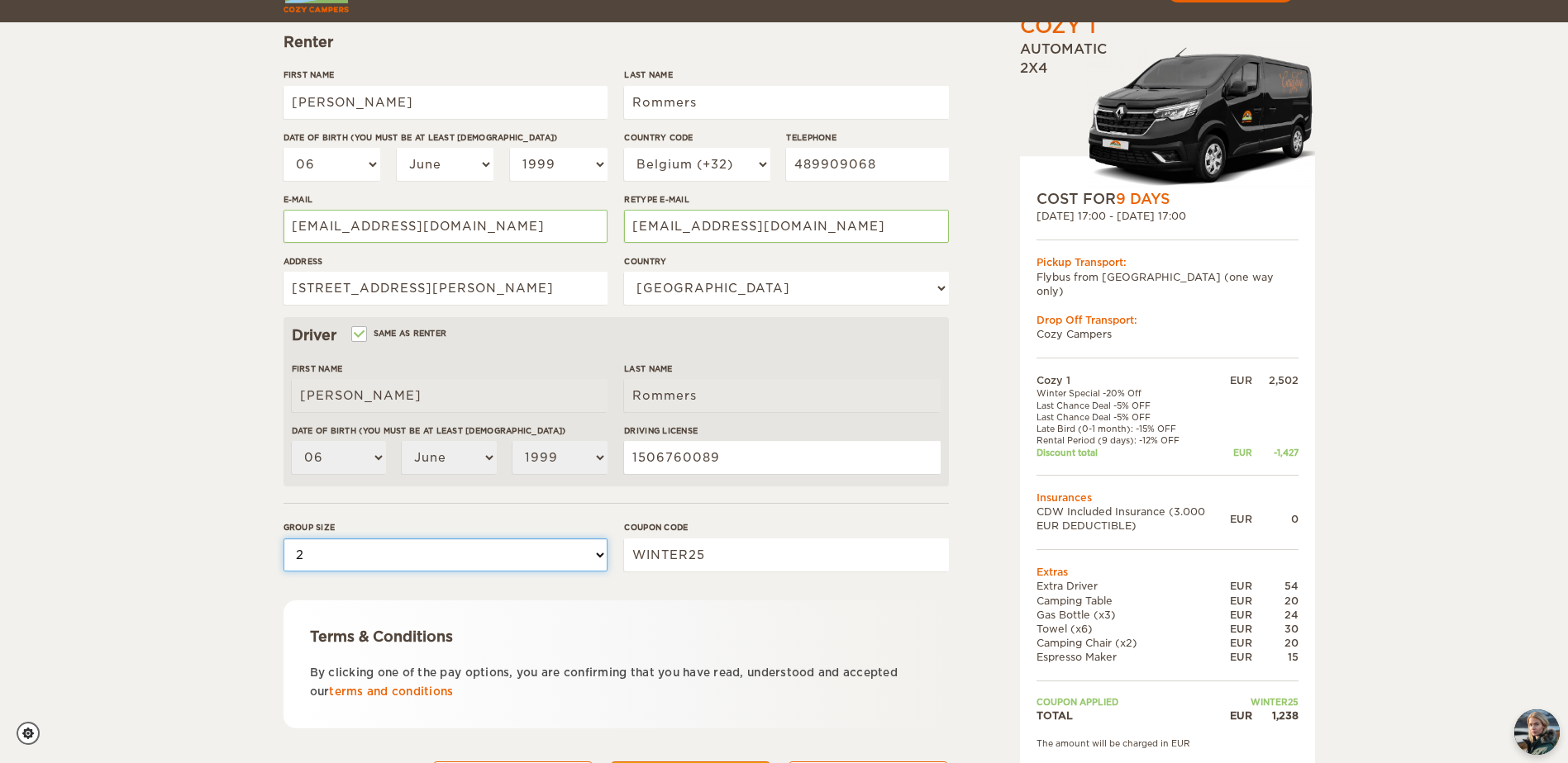
scroll to position [311, 0]
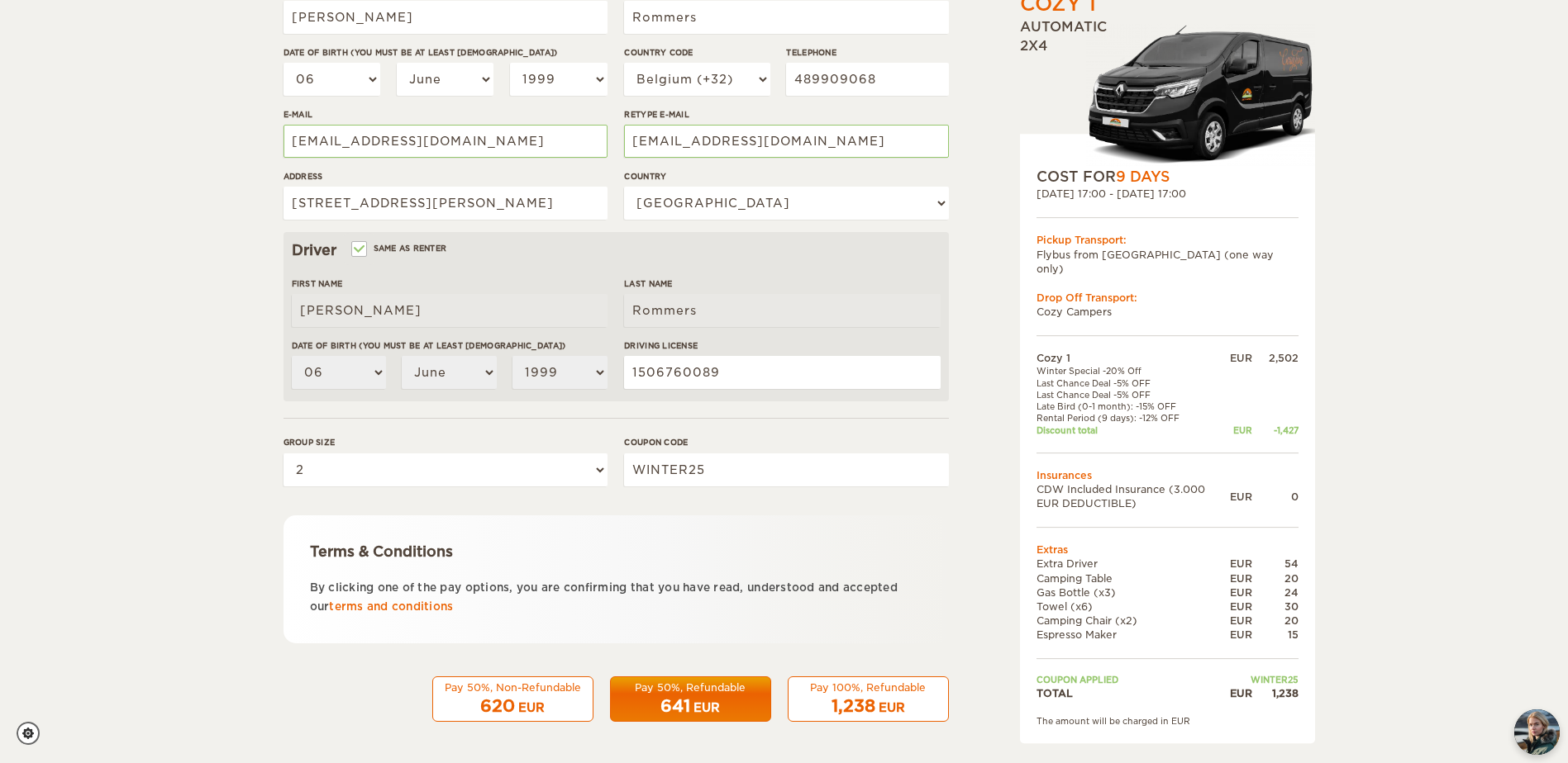
drag, startPoint x: 872, startPoint y: 705, endPoint x: 440, endPoint y: 701, distance: 432.0
click at [871, 705] on span "1,238" at bounding box center [853, 706] width 44 height 20
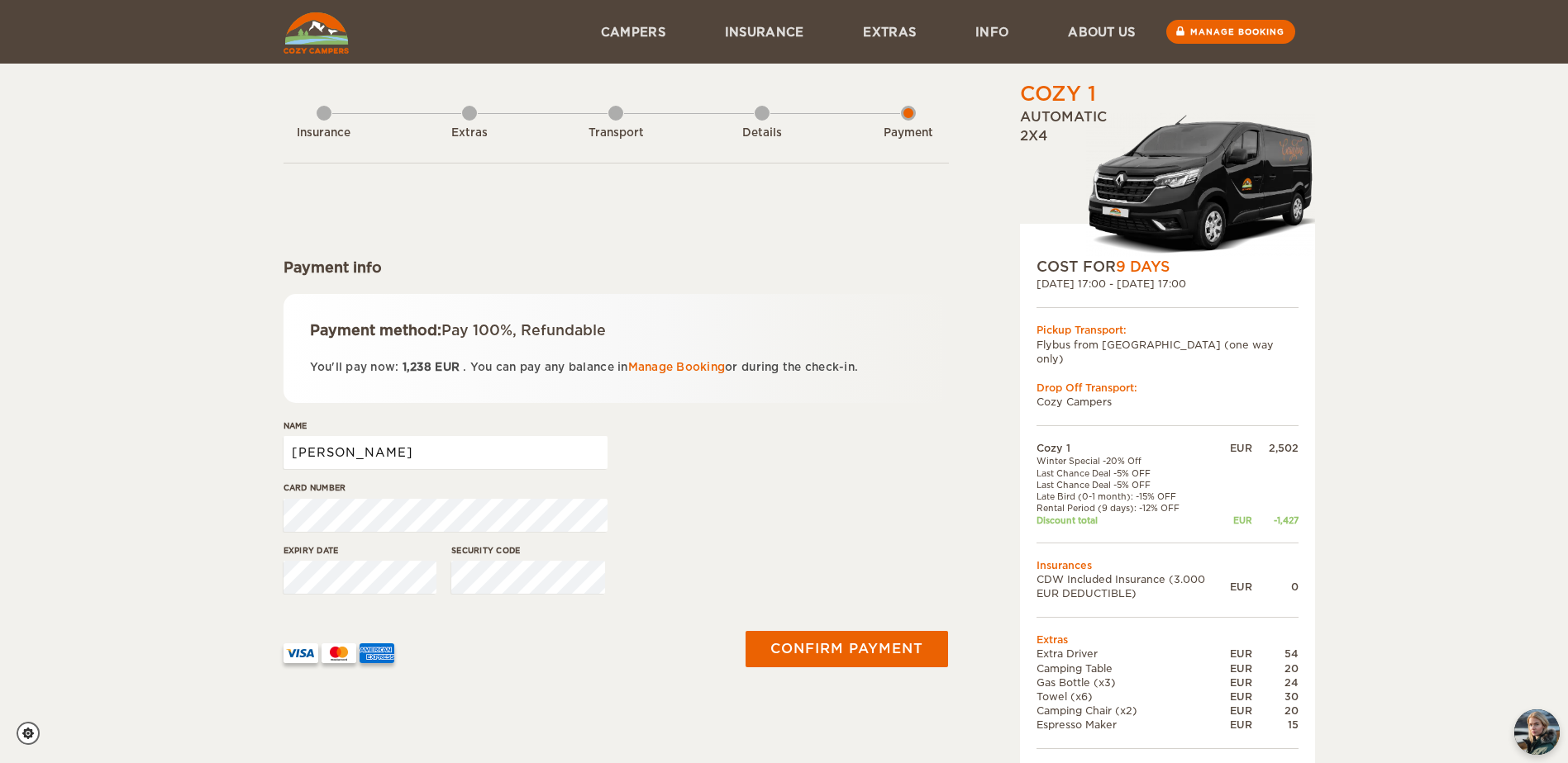
click at [413, 452] on input "[PERSON_NAME]" at bounding box center [445, 452] width 324 height 33
type input "[PERSON_NAME]"
click at [868, 649] on button "Confirm payment" at bounding box center [846, 648] width 208 height 37
click at [672, 368] on link "Manage Booking" at bounding box center [677, 367] width 98 height 12
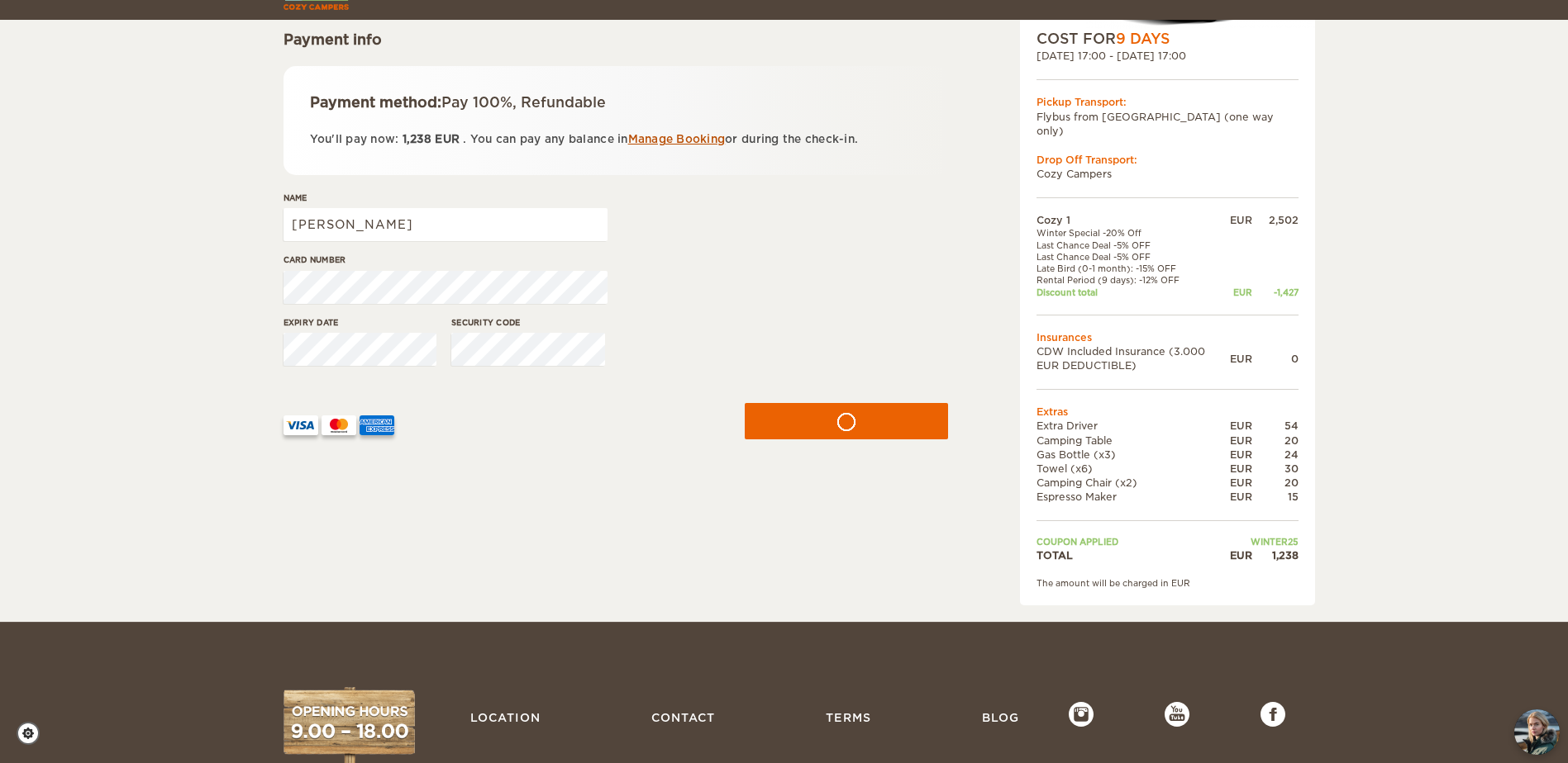
scroll to position [248, 0]
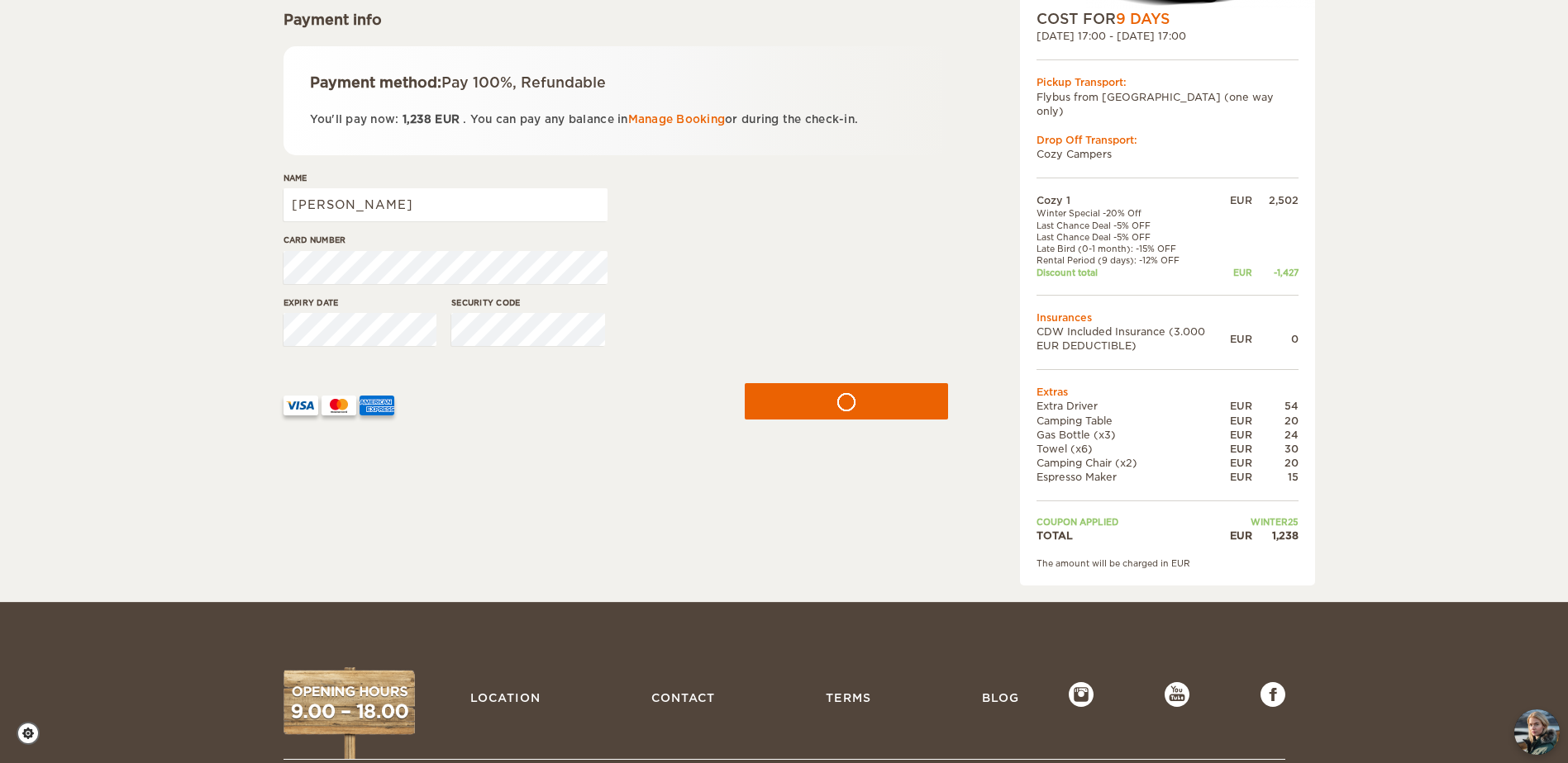
click at [830, 424] on div at bounding box center [844, 401] width 229 height 86
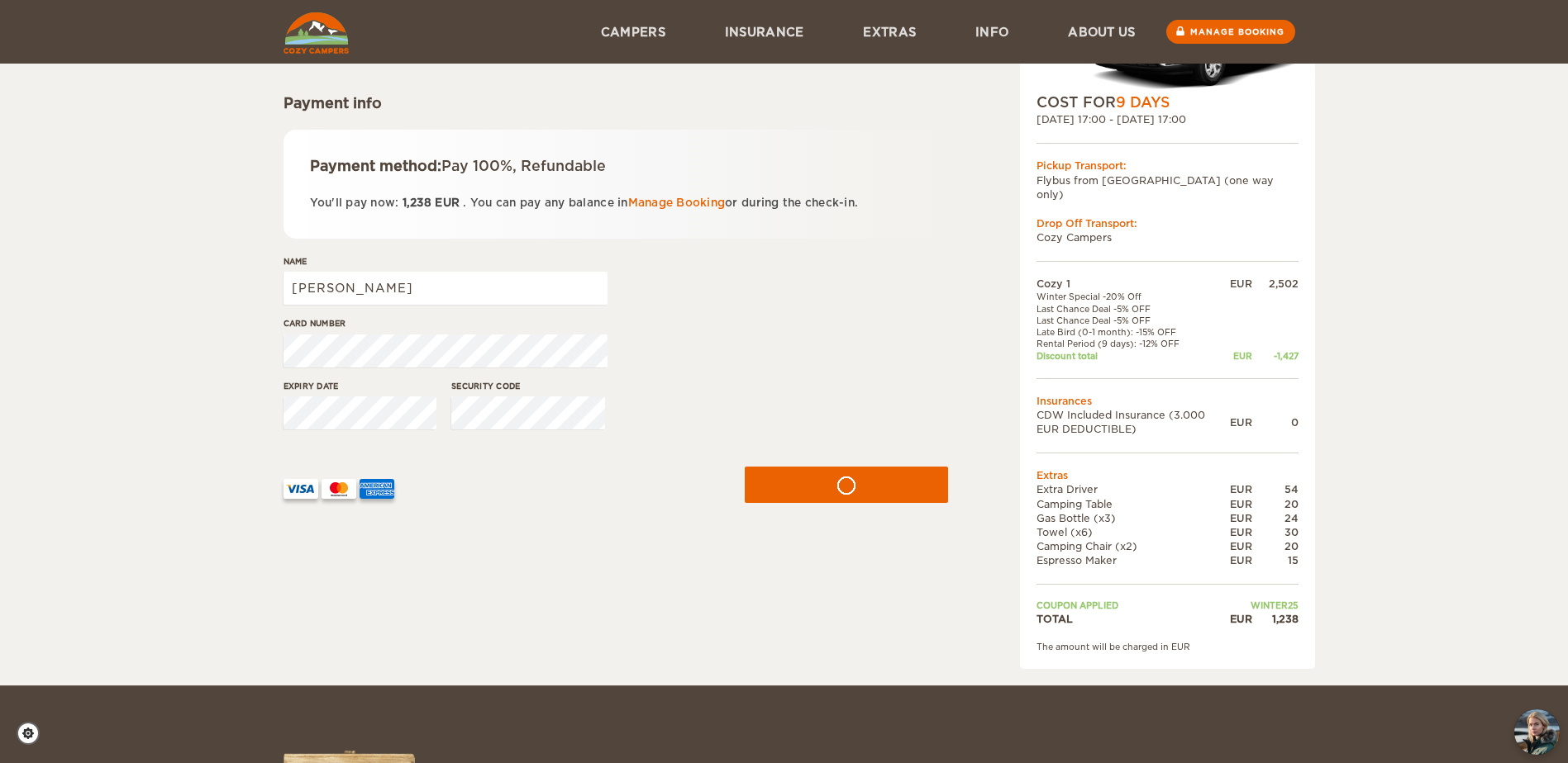
scroll to position [83, 0]
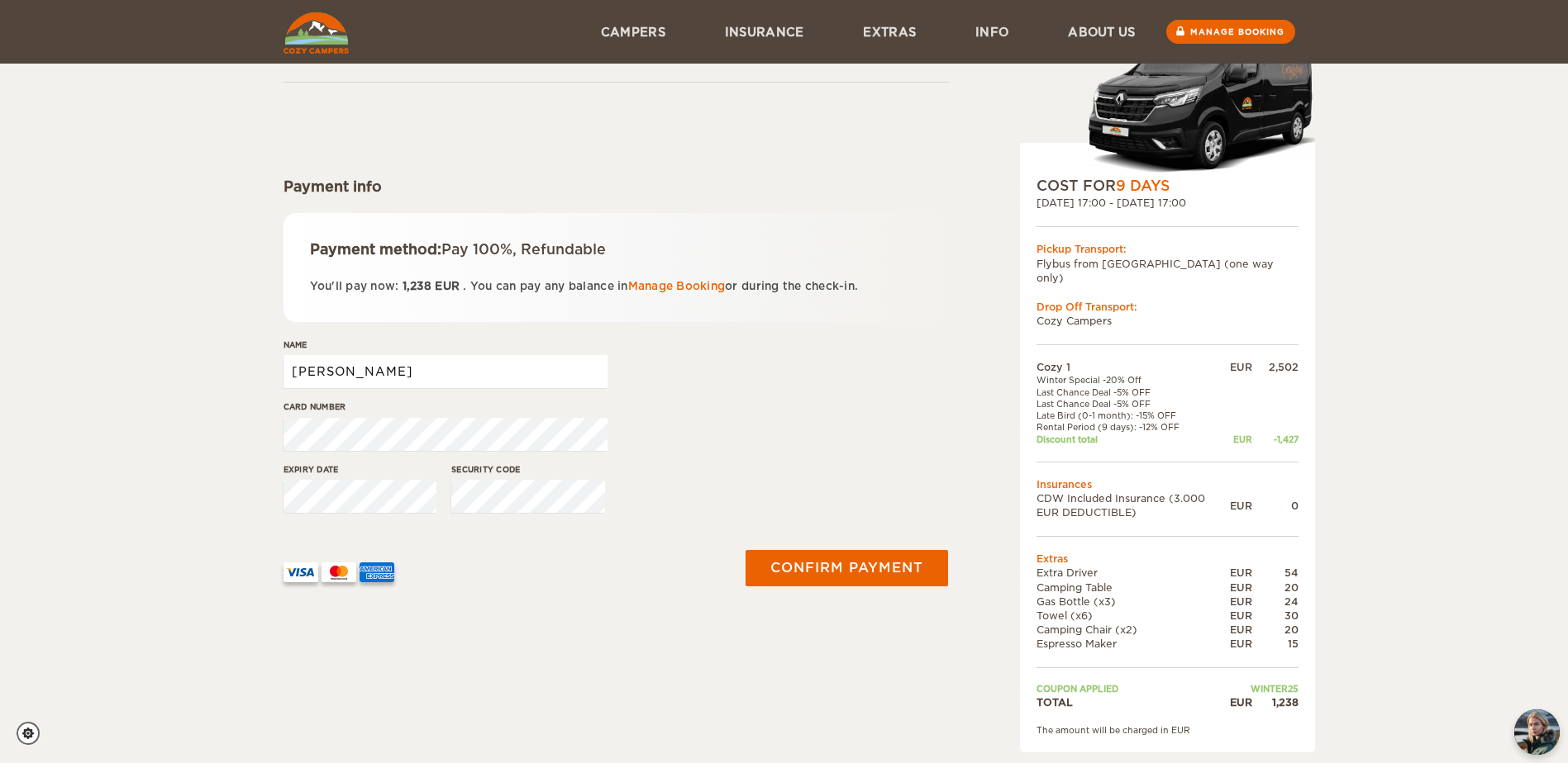
click at [420, 365] on input "[PERSON_NAME]" at bounding box center [445, 371] width 324 height 33
type input "[PERSON_NAME]"
click at [900, 552] on button "Confirm payment" at bounding box center [846, 567] width 208 height 37
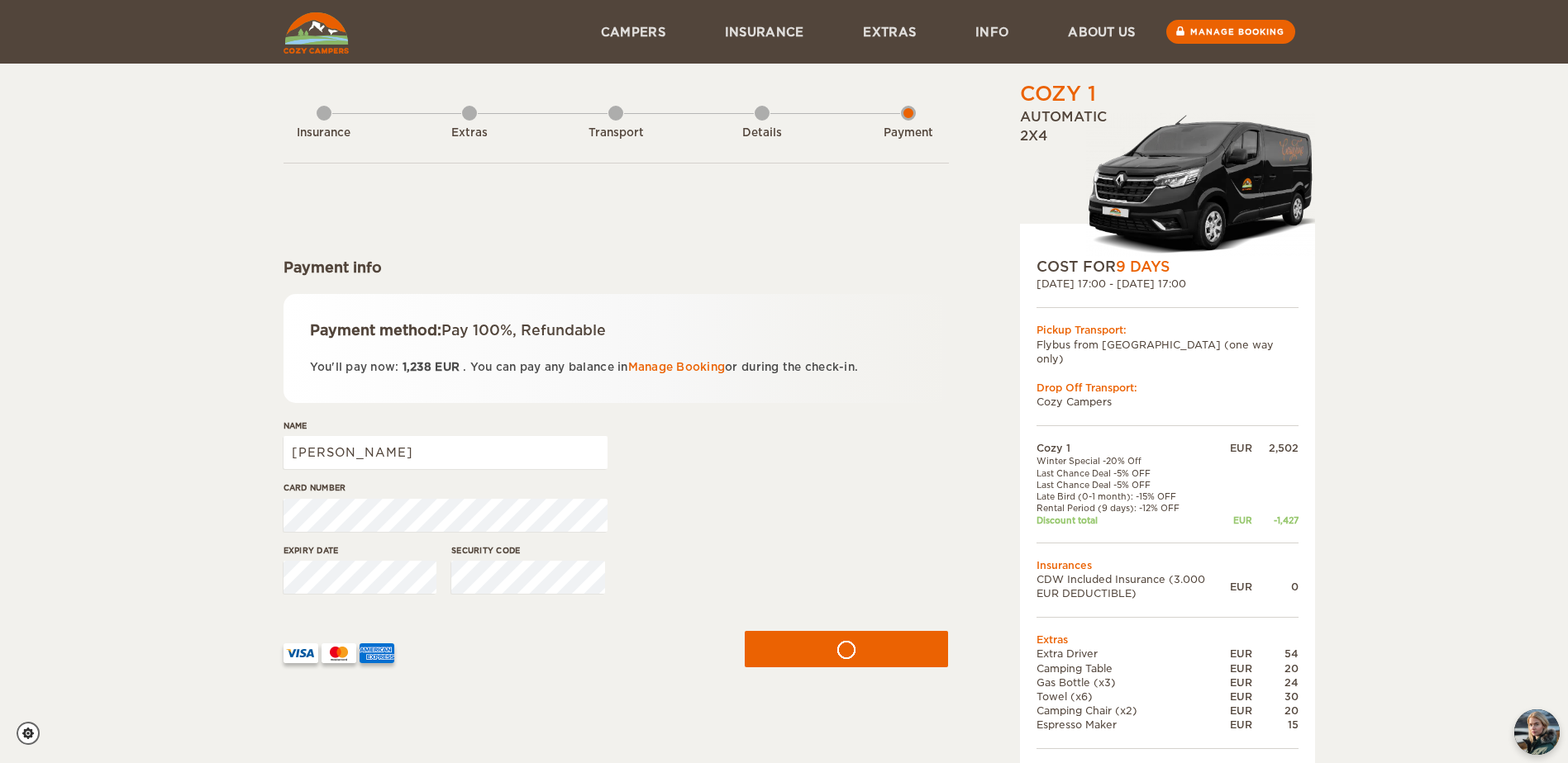
drag, startPoint x: 1370, startPoint y: 0, endPoint x: 119, endPoint y: 165, distance: 1261.8
click at [119, 177] on div "Cozy 1 Expand Collapse Total 1,238 EUR Automatic 2x4 COST FOR 9 Days 19. Sep 20…" at bounding box center [784, 425] width 1568 height 850
drag, startPoint x: 940, startPoint y: 2, endPoint x: 719, endPoint y: 269, distance: 346.6
click at [719, 269] on div "Payment info" at bounding box center [615, 267] width 665 height 20
